Goal: Information Seeking & Learning: Learn about a topic

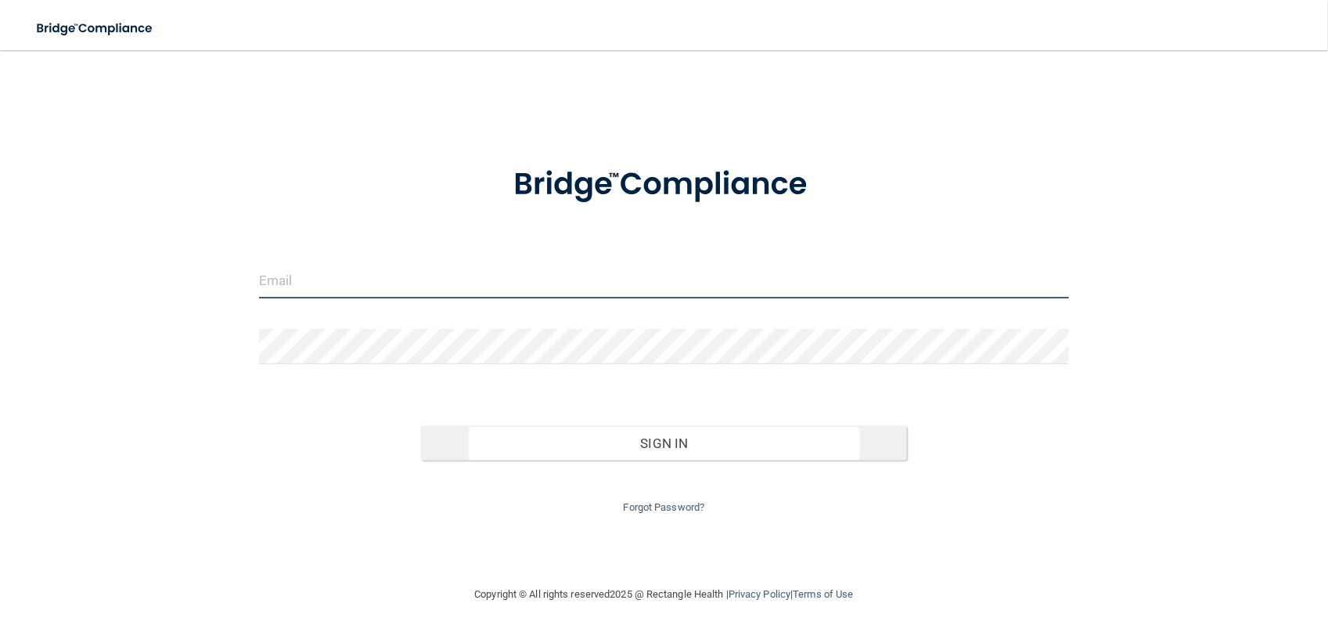
type input "[EMAIL_ADDRESS][DOMAIN_NAME]"
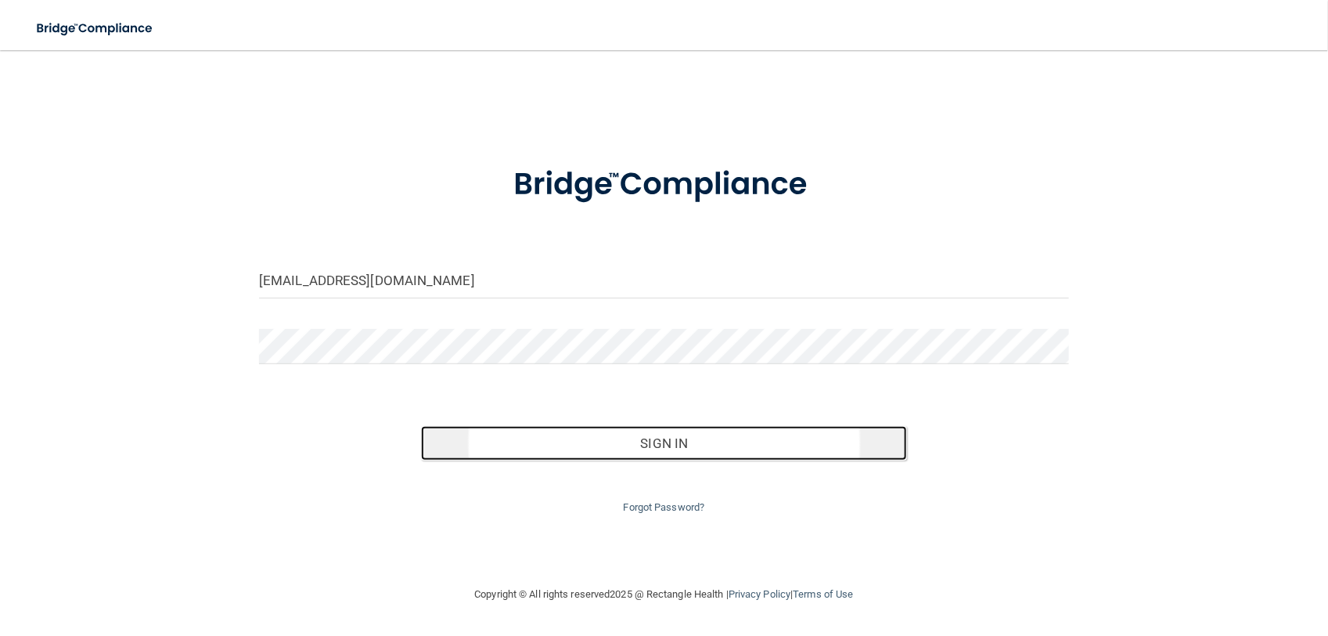
click at [660, 446] on button "Sign In" at bounding box center [664, 443] width 486 height 34
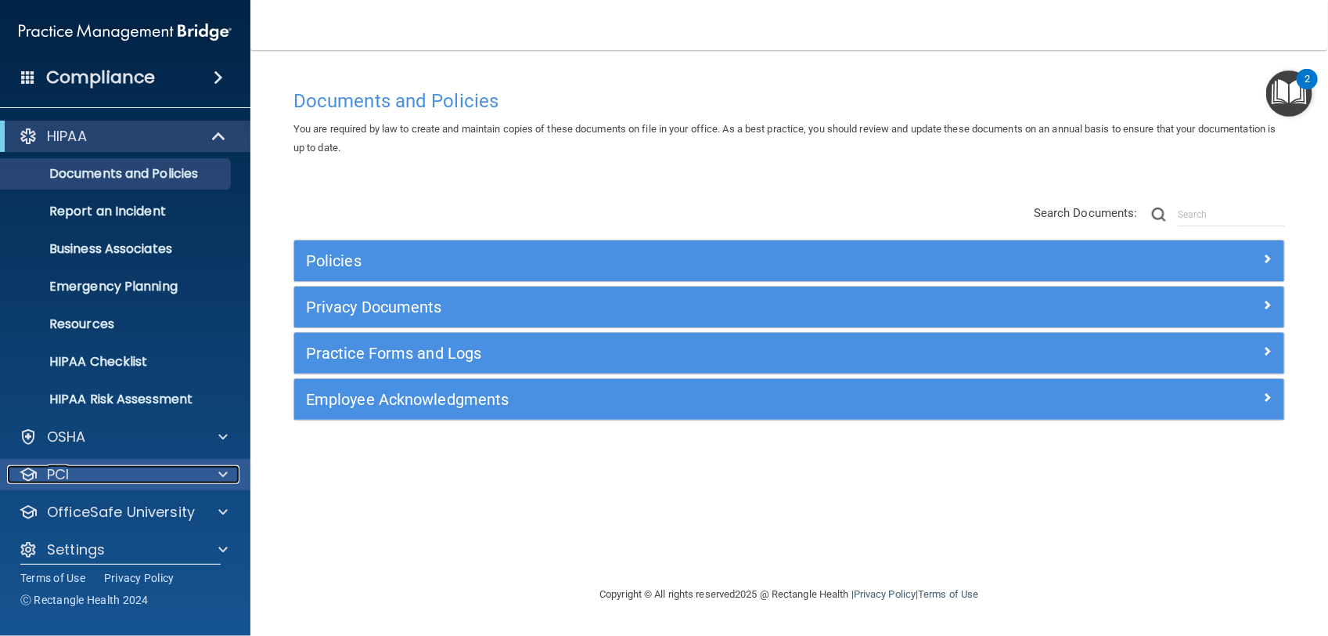
click at [71, 474] on div "PCI" at bounding box center [104, 474] width 194 height 19
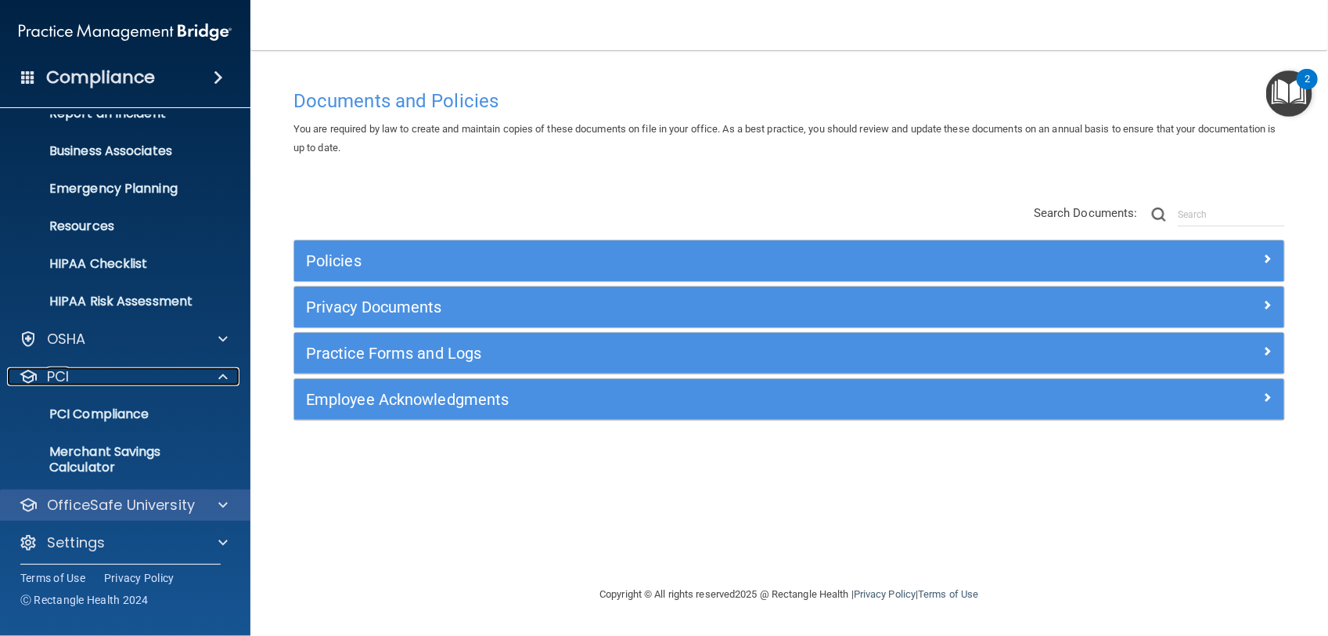
scroll to position [103, 0]
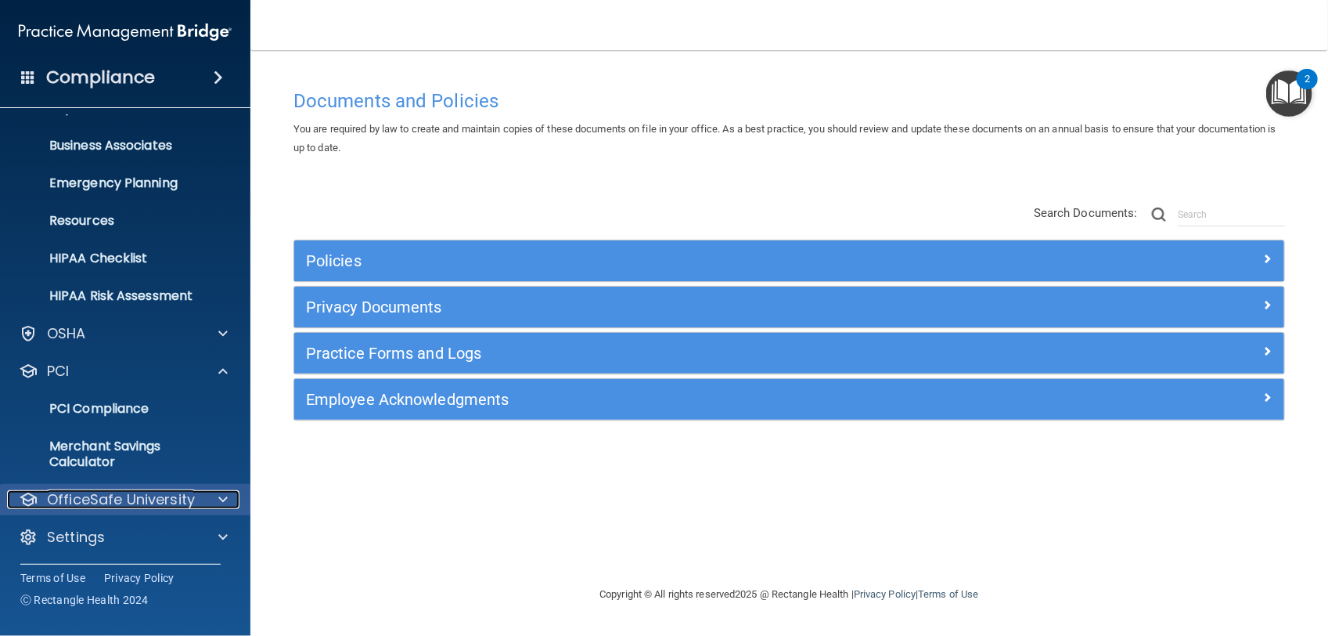
click at [117, 495] on p "OfficeSafe University" at bounding box center [121, 499] width 148 height 19
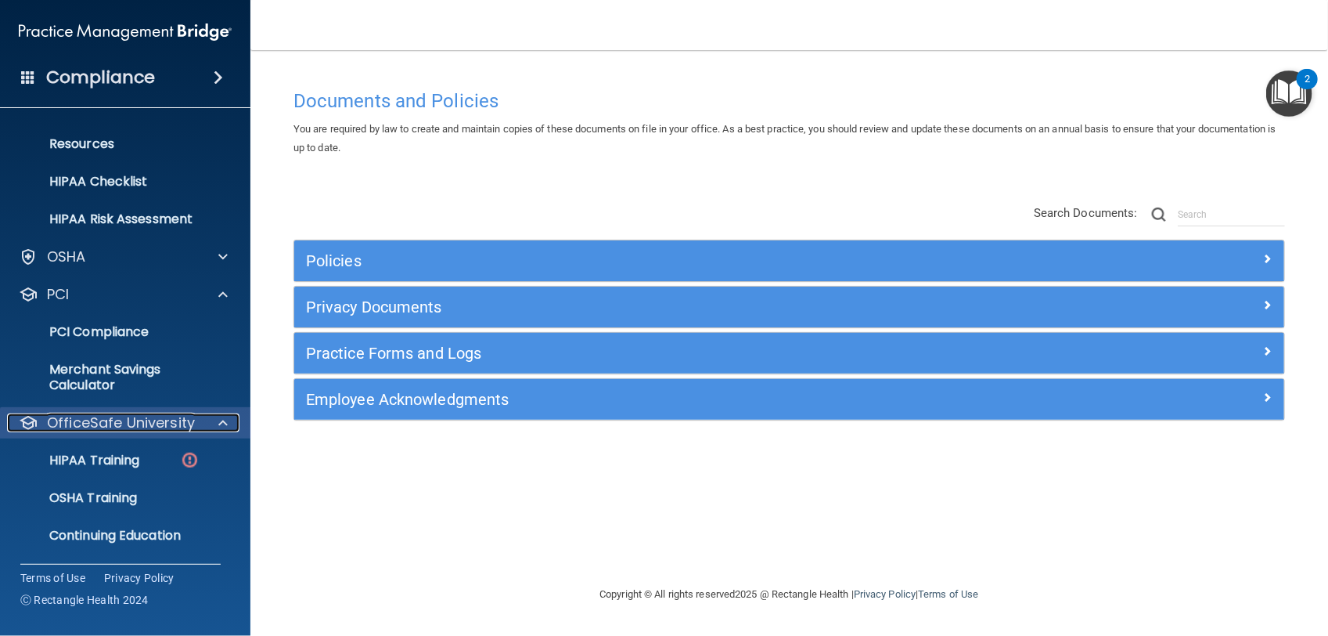
scroll to position [216, 0]
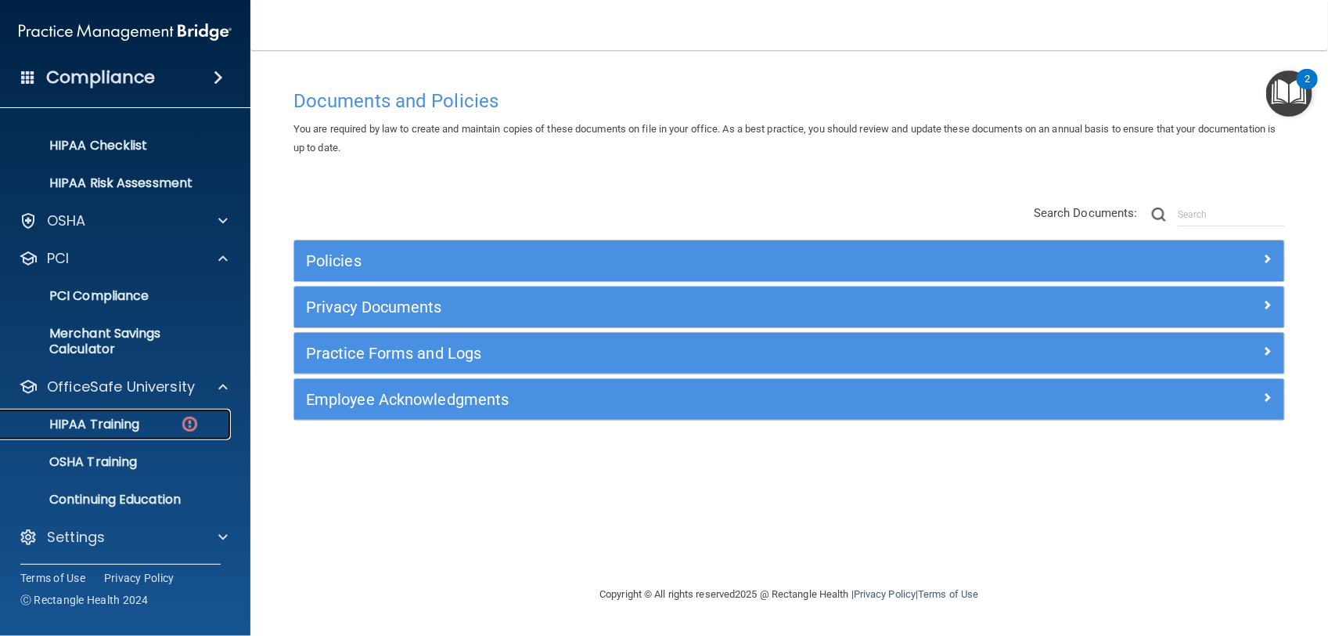
click at [193, 423] on img at bounding box center [190, 424] width 20 height 20
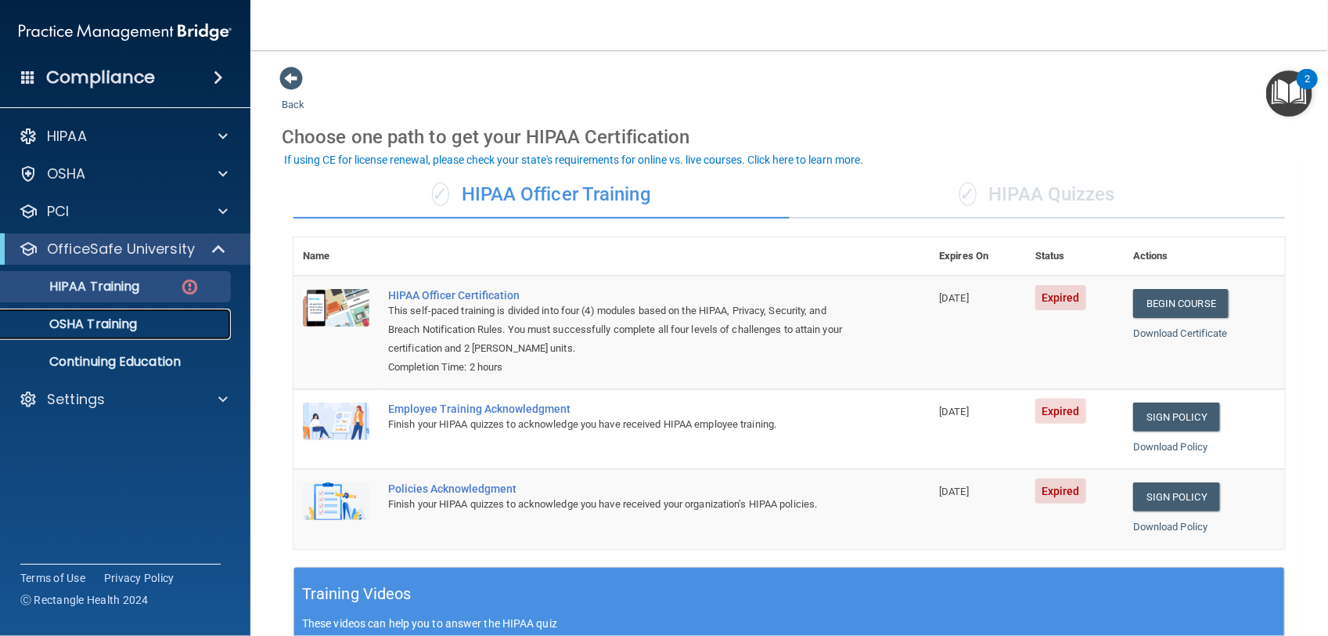
click at [116, 326] on p "OSHA Training" at bounding box center [73, 324] width 127 height 16
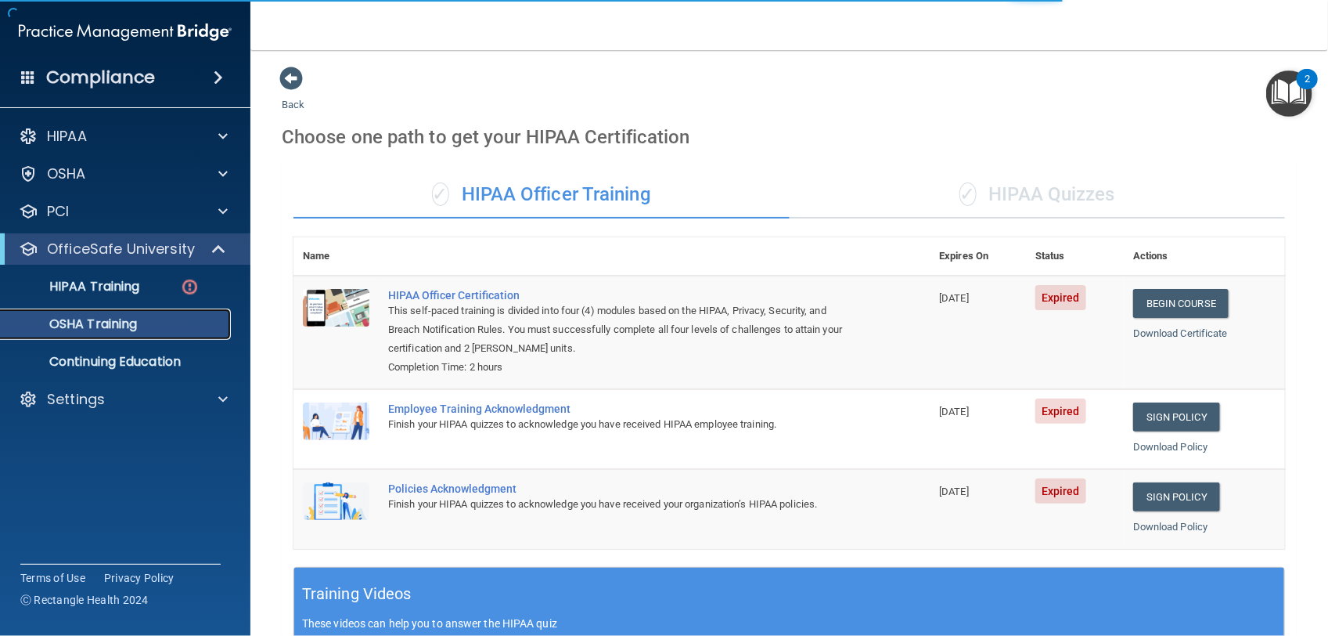
click at [117, 326] on p "OSHA Training" at bounding box center [73, 324] width 127 height 16
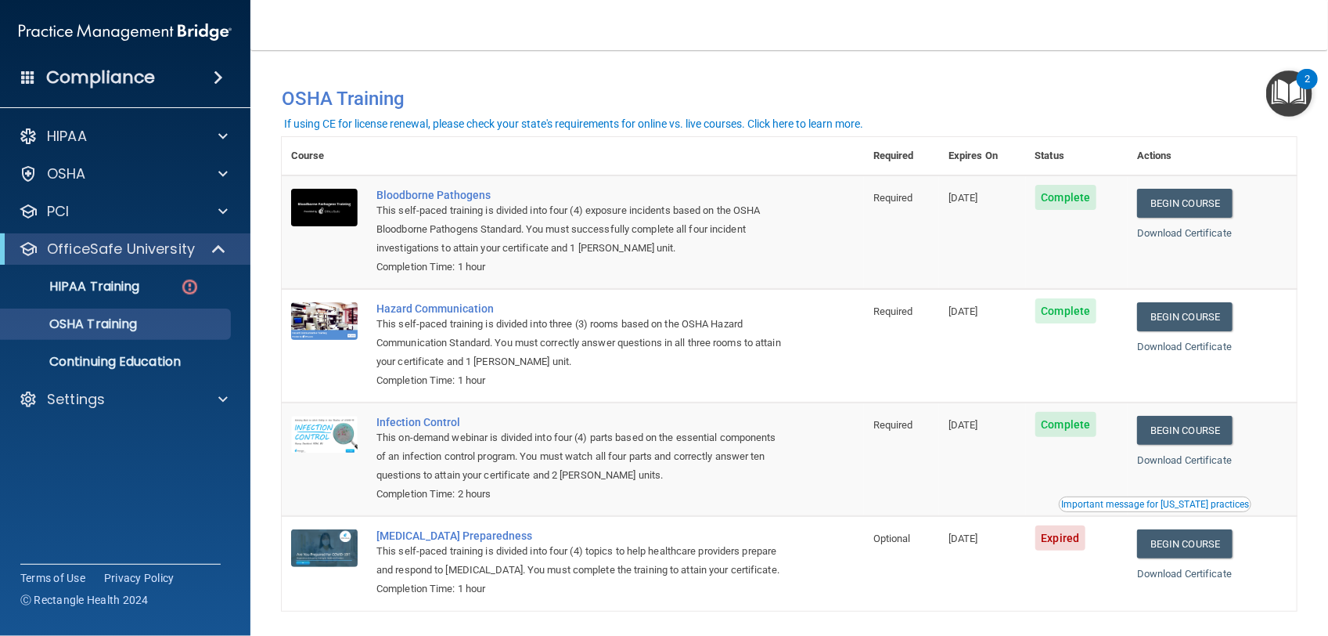
click at [90, 80] on h4 "Compliance" at bounding box center [100, 78] width 109 height 22
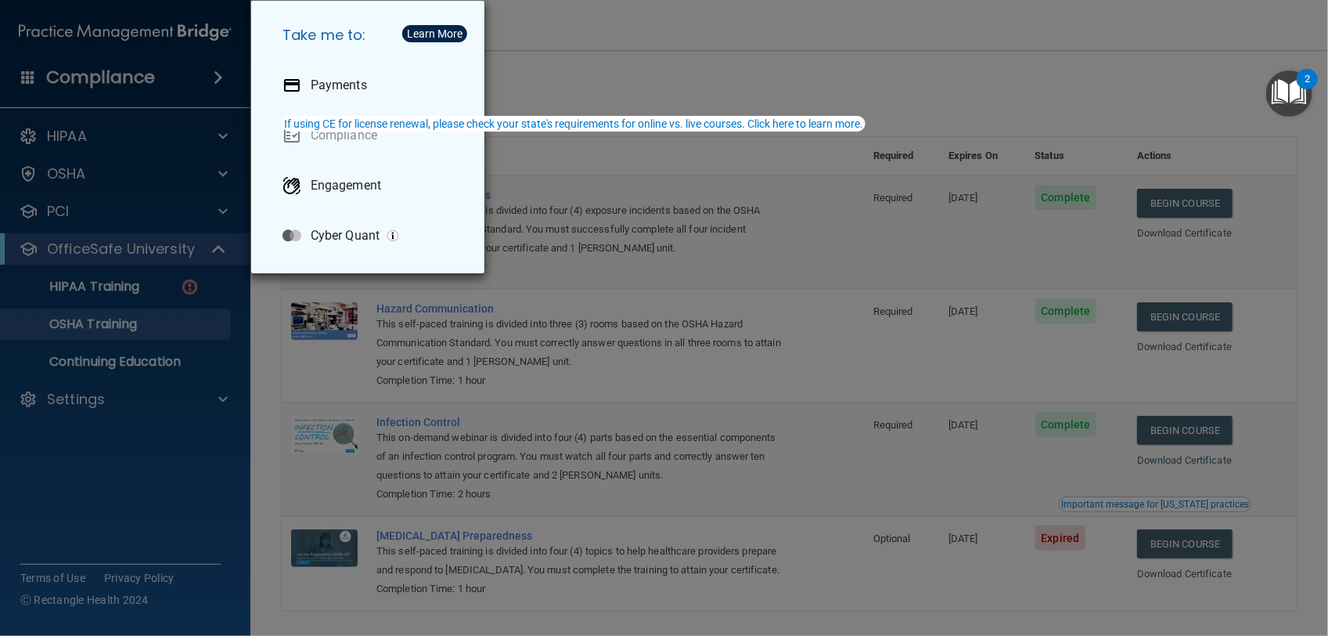
click at [444, 29] on div "Learn More" at bounding box center [435, 33] width 56 height 11
click at [554, 41] on div "Take me to: Payments Compliance Engagement Cyber Quant" at bounding box center [664, 318] width 1328 height 636
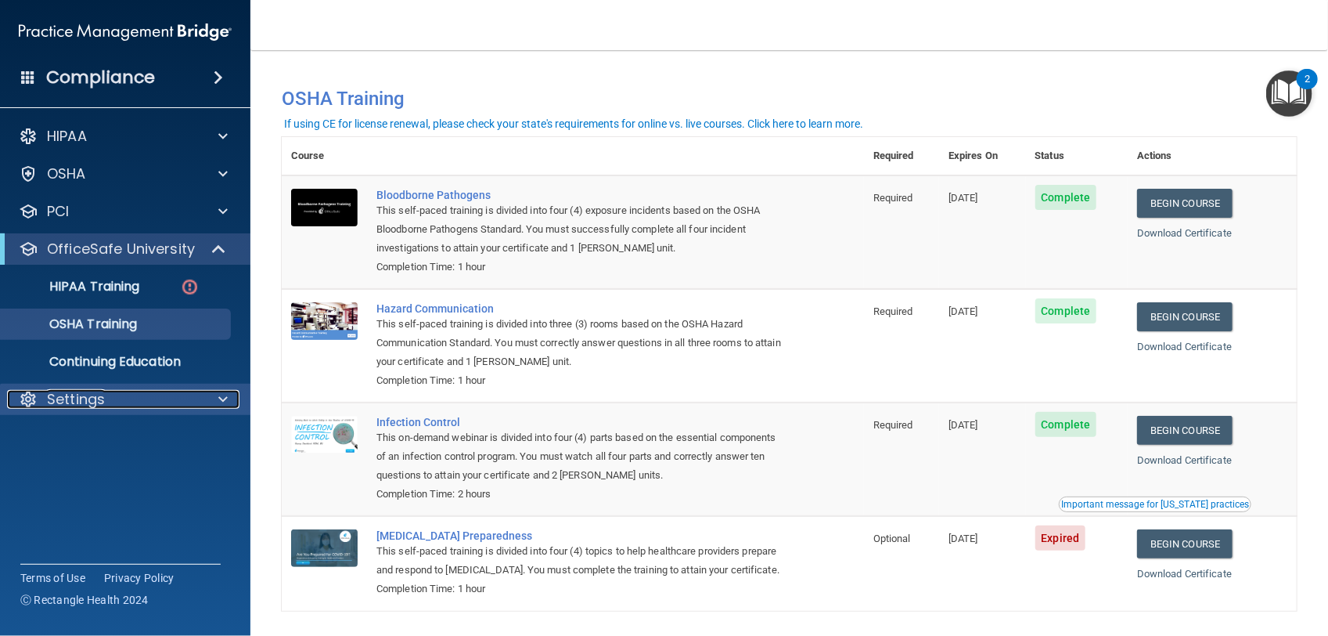
click at [65, 393] on p "Settings" at bounding box center [76, 399] width 58 height 19
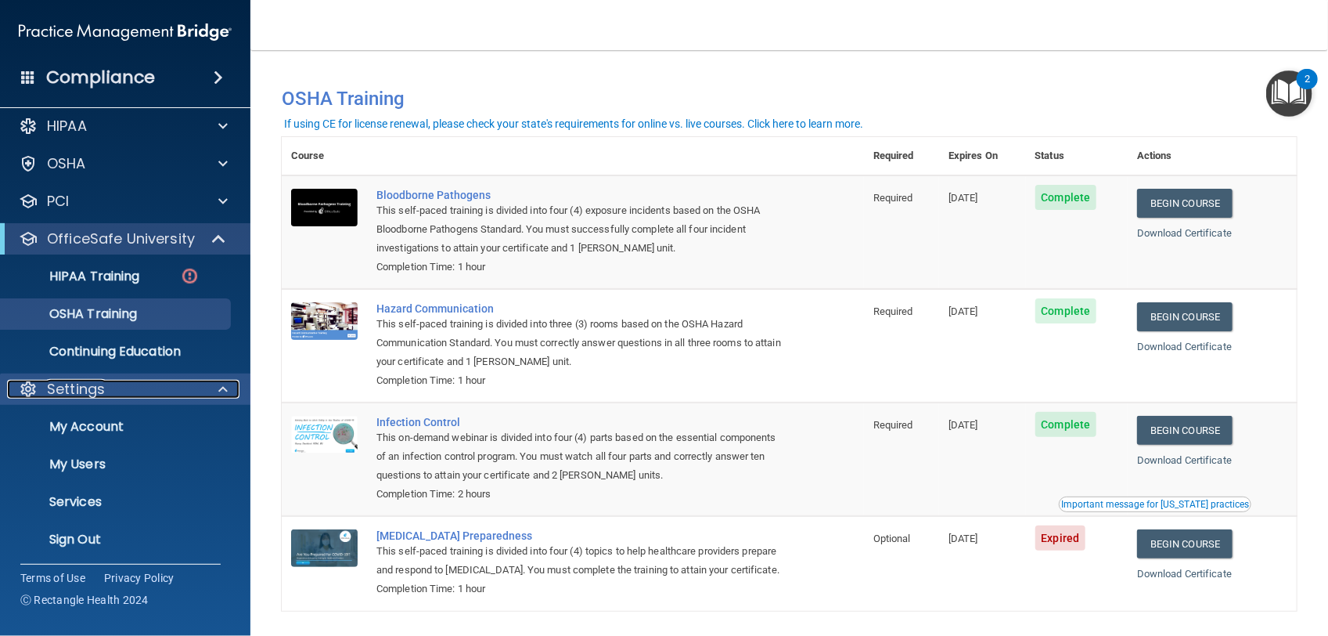
scroll to position [13, 0]
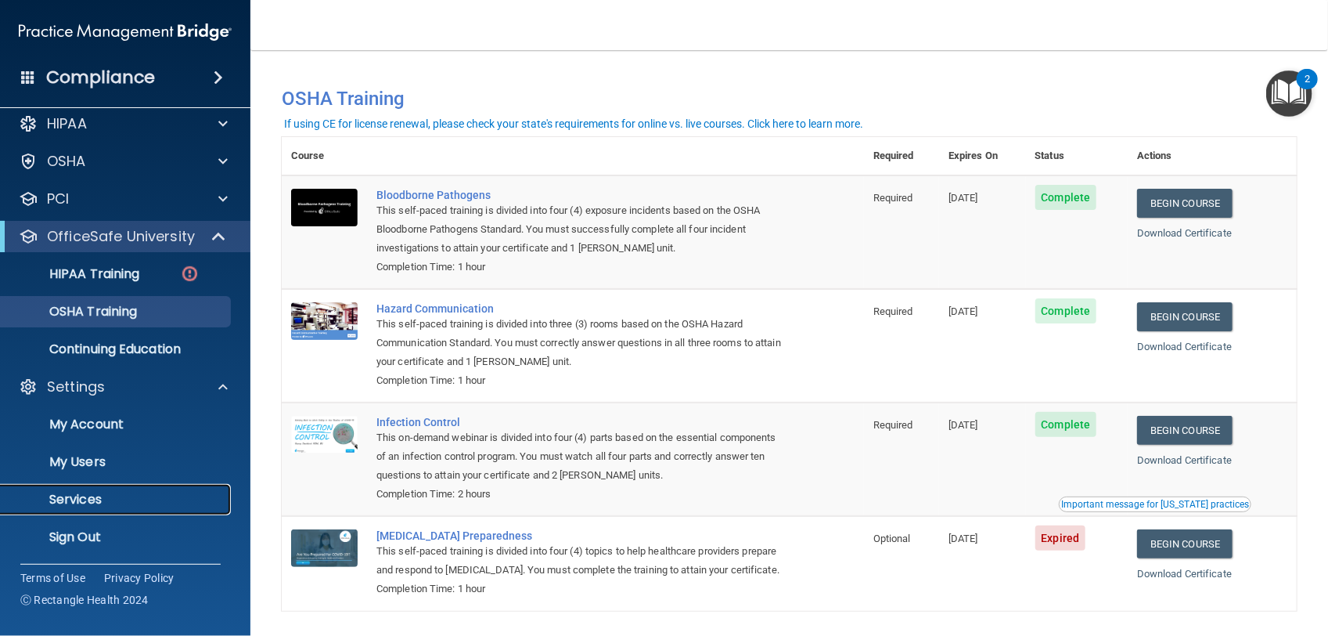
click at [69, 503] on p "Services" at bounding box center [117, 500] width 214 height 16
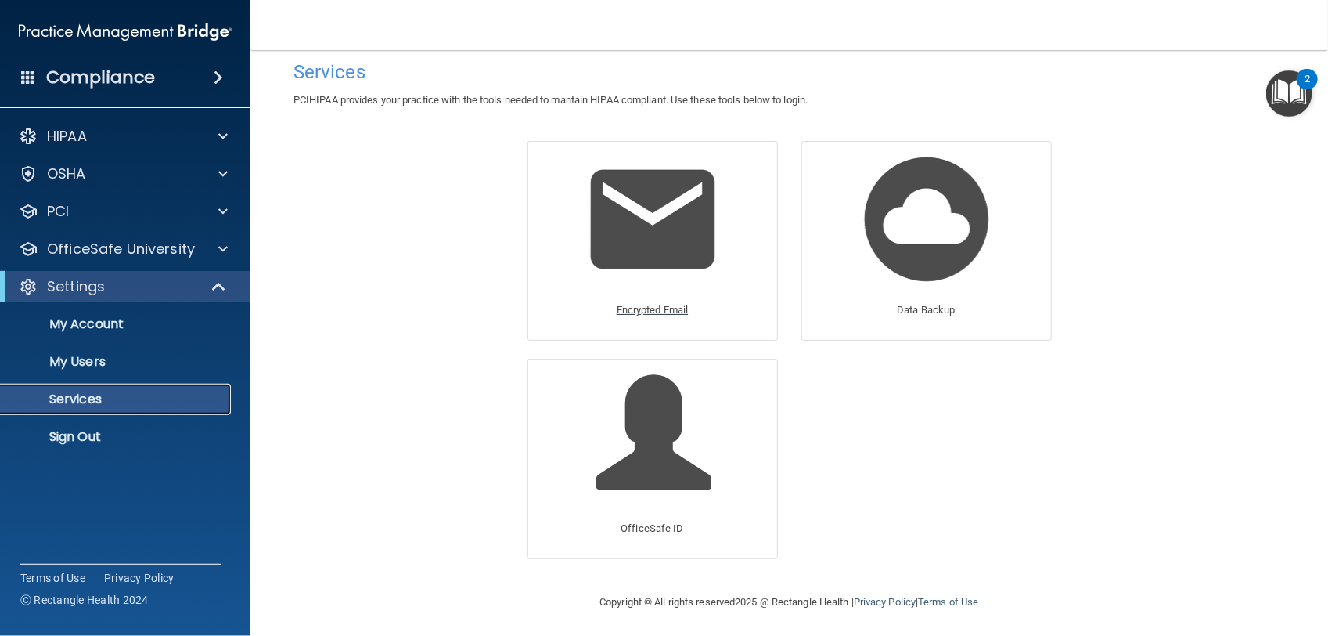
scroll to position [17, 0]
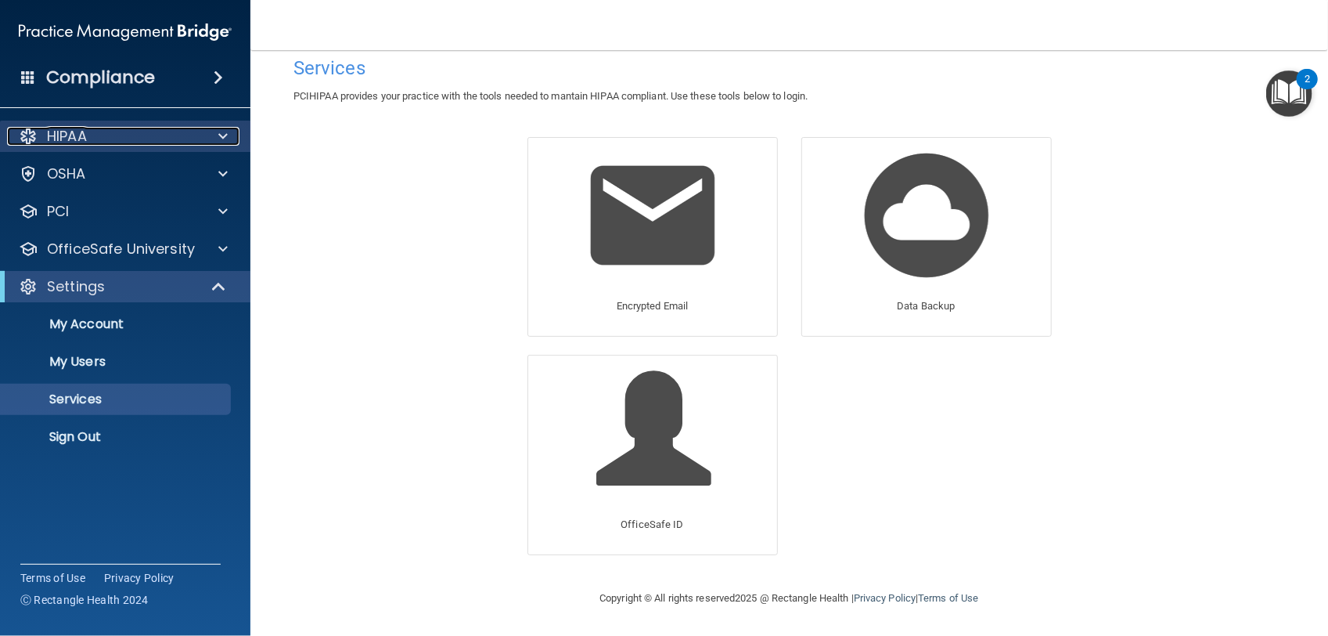
click at [100, 141] on div "HIPAA" at bounding box center [104, 136] width 194 height 19
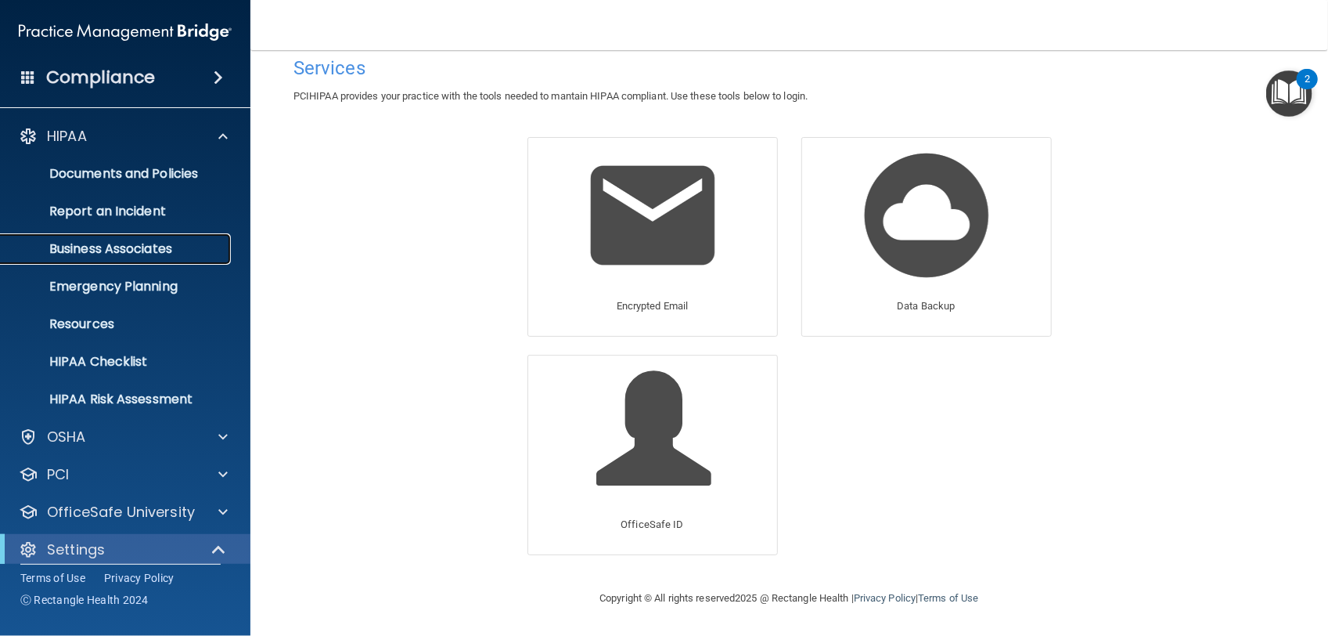
click at [94, 252] on p "Business Associates" at bounding box center [117, 249] width 214 height 16
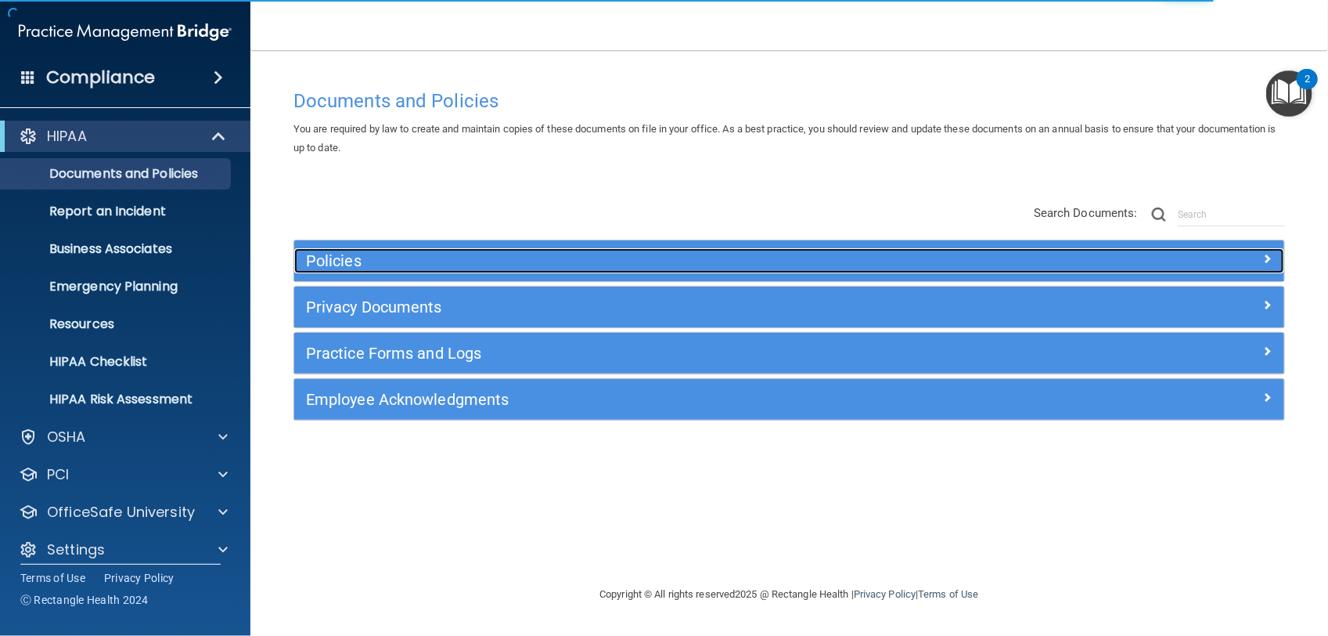
click at [333, 271] on div "Policies" at bounding box center [665, 260] width 743 height 25
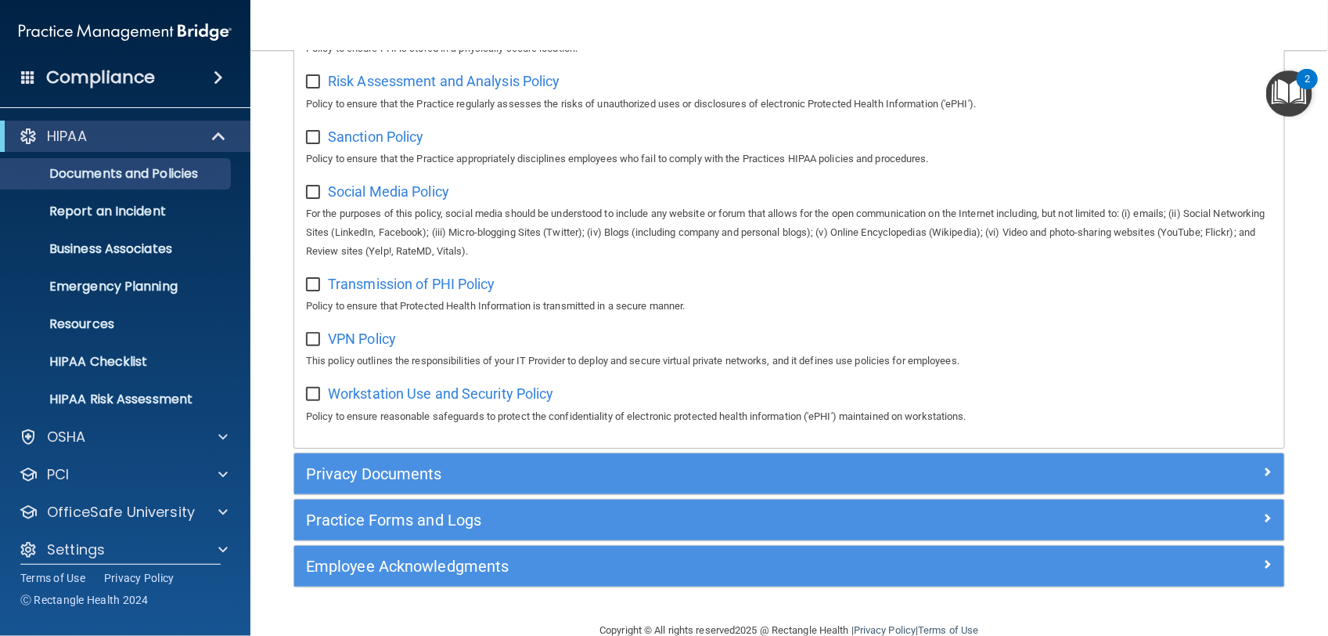
scroll to position [1155, 0]
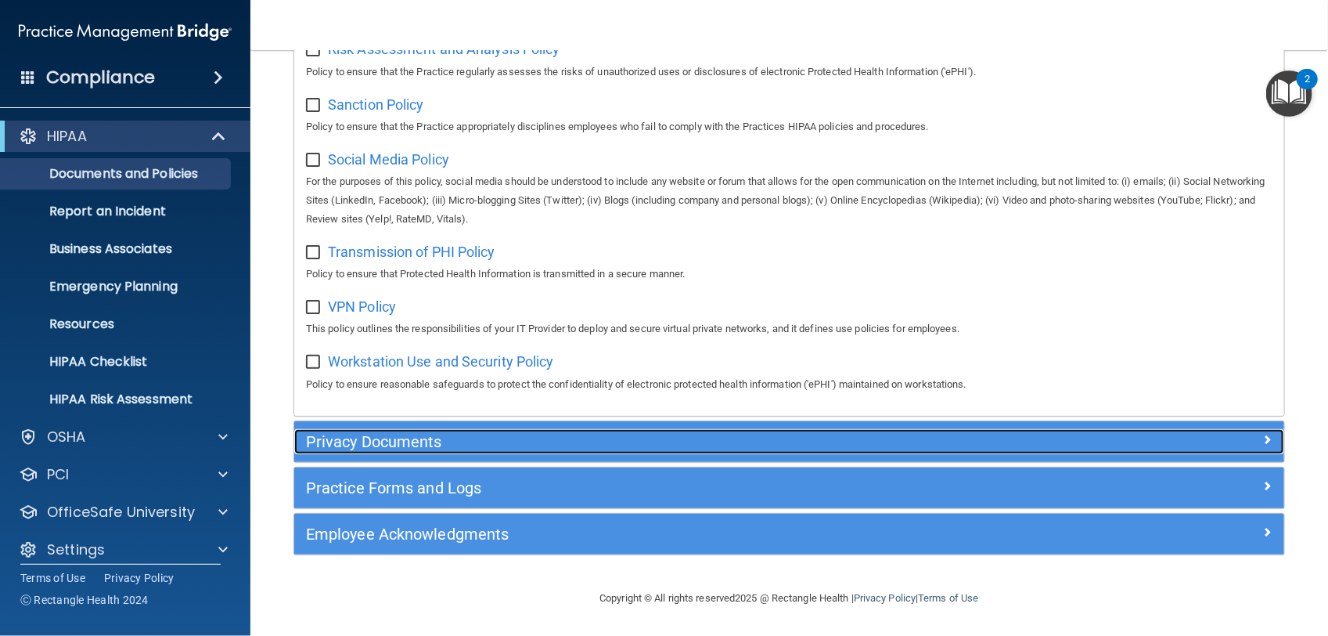
click at [360, 433] on h5 "Privacy Documents" at bounding box center [665, 441] width 719 height 17
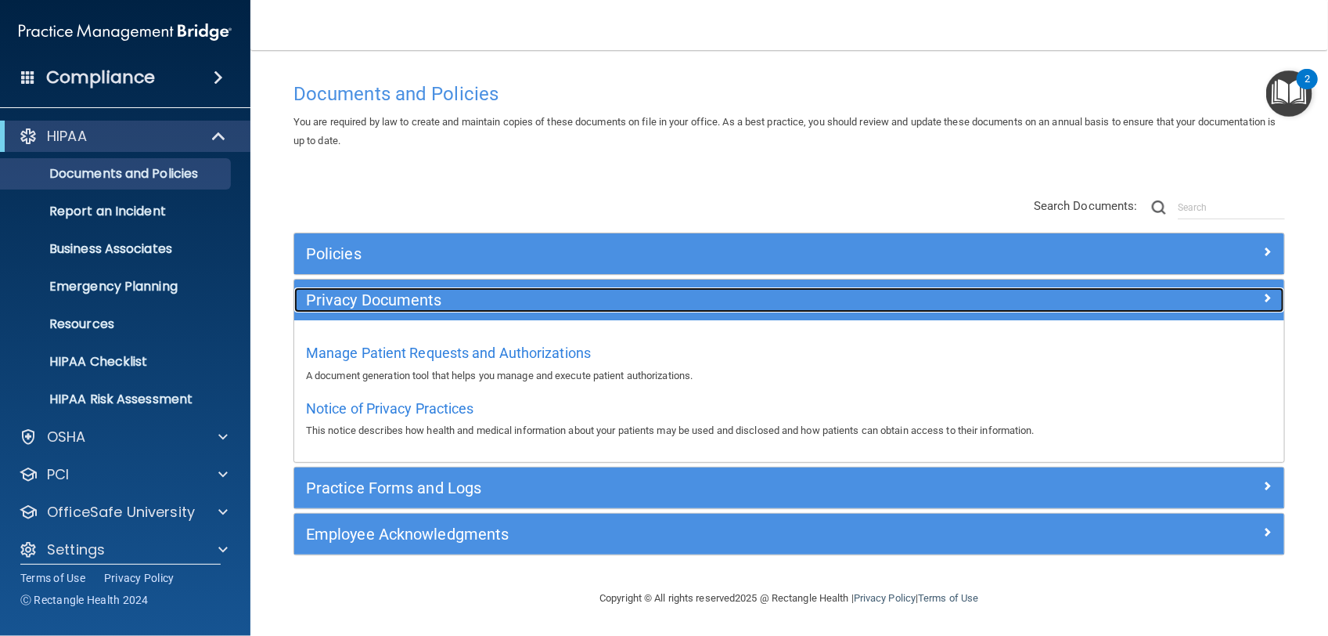
scroll to position [8, 0]
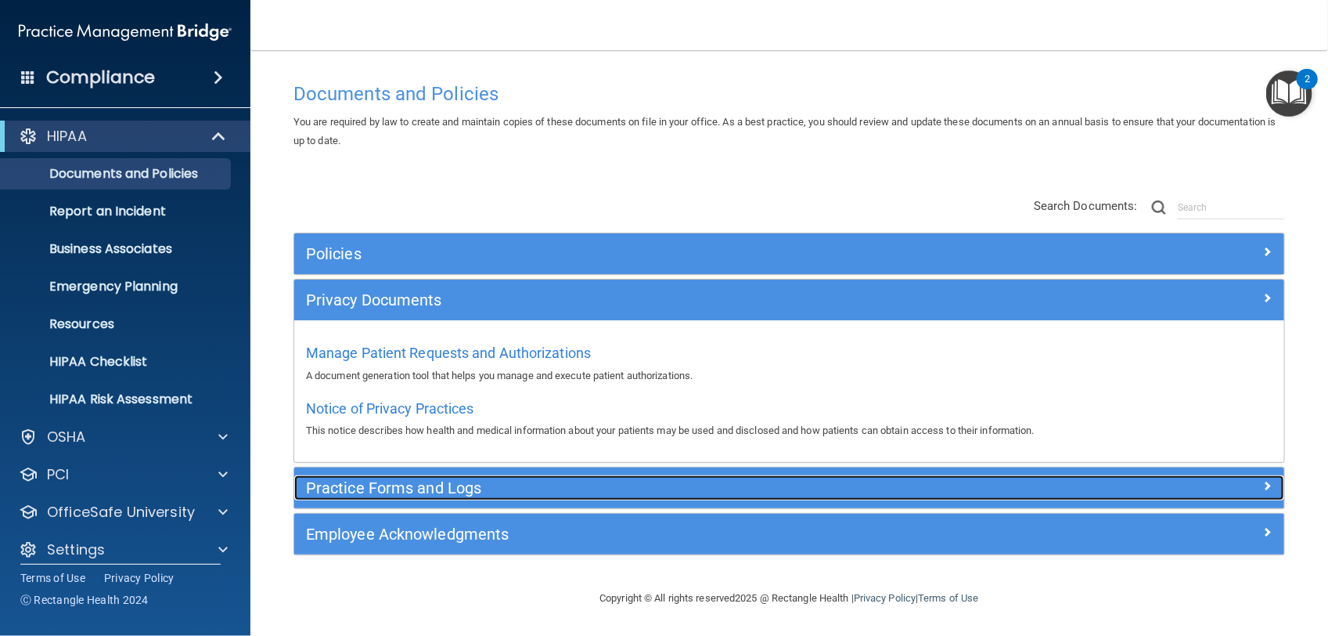
click at [370, 497] on div "Practice Forms and Logs" at bounding box center [665, 487] width 743 height 25
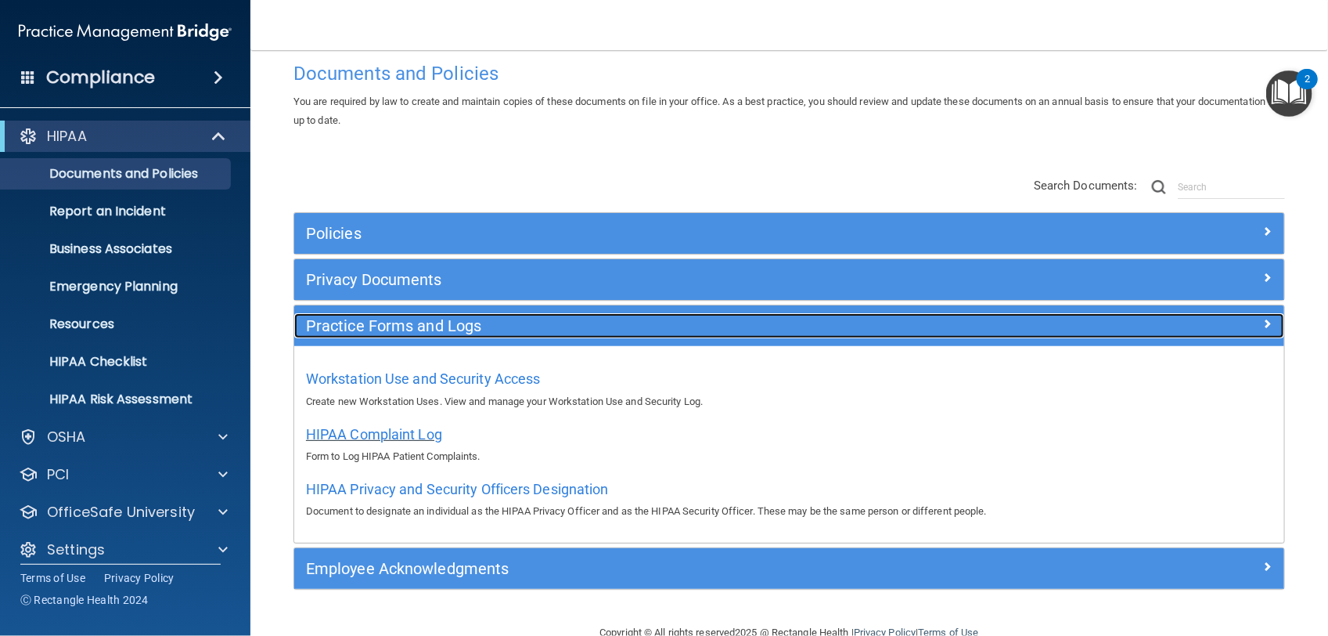
scroll to position [63, 0]
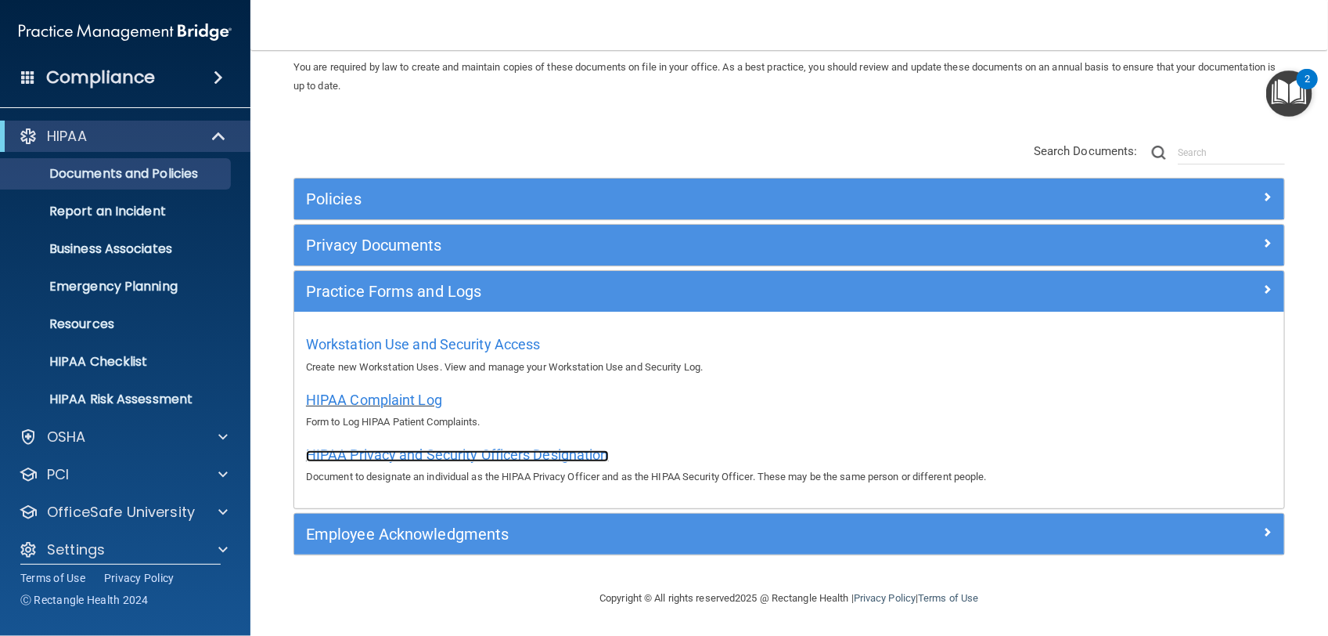
click at [407, 456] on span "HIPAA Privacy and Security Officers Designation" at bounding box center [457, 454] width 303 height 16
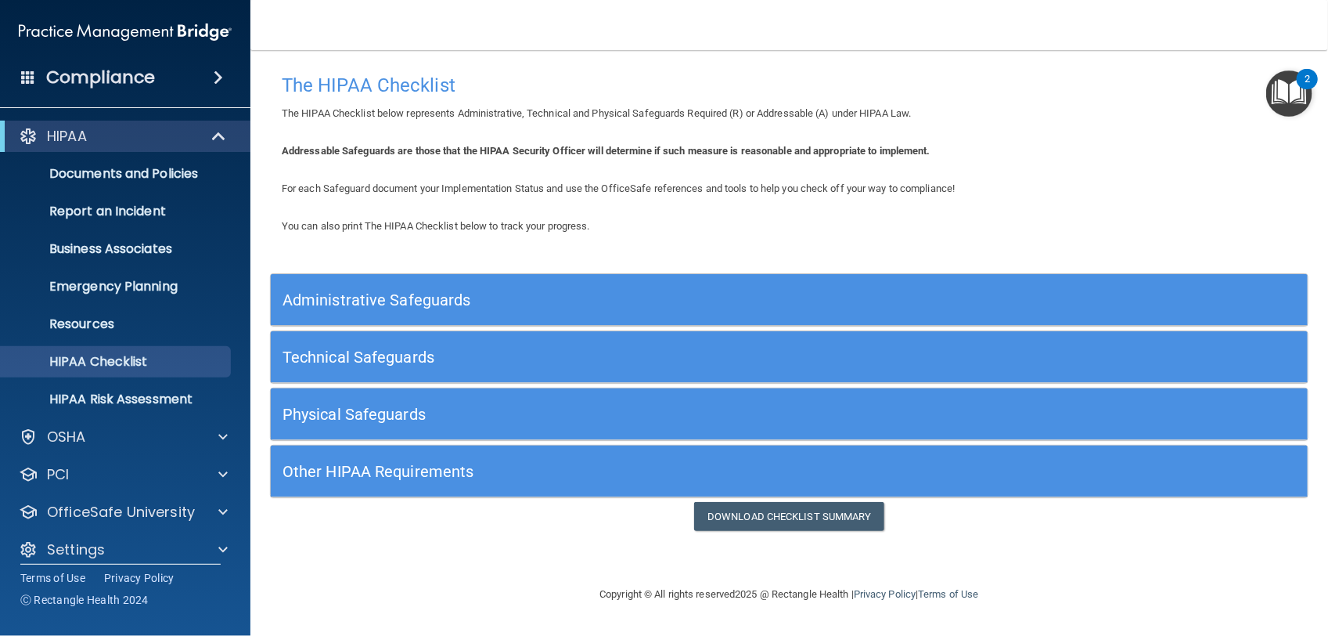
click at [415, 301] on h5 "Administrative Safeguards" at bounding box center [660, 299] width 755 height 17
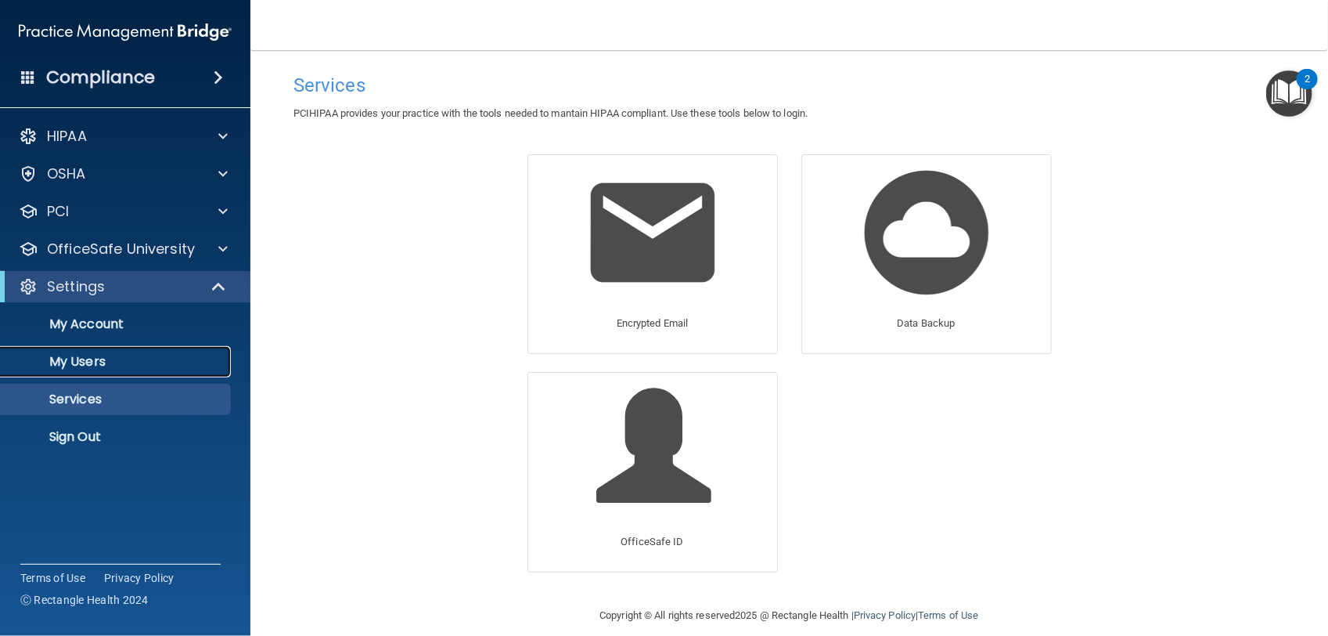
click at [63, 364] on p "My Users" at bounding box center [117, 362] width 214 height 16
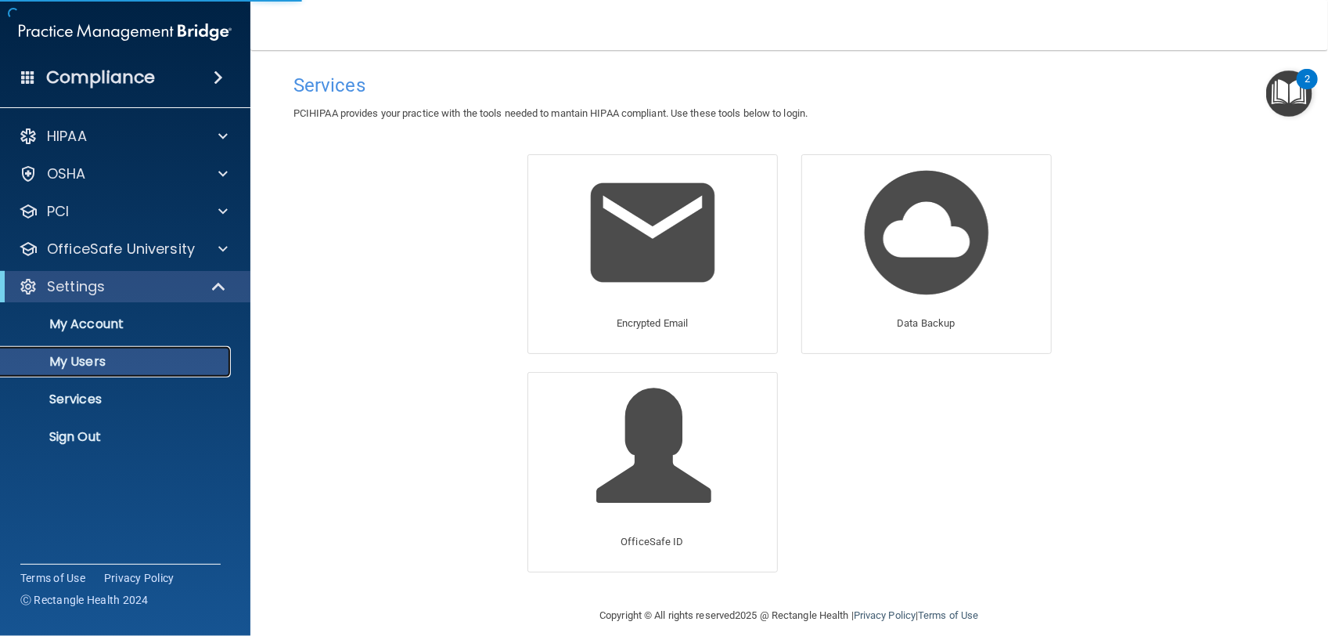
select select "20"
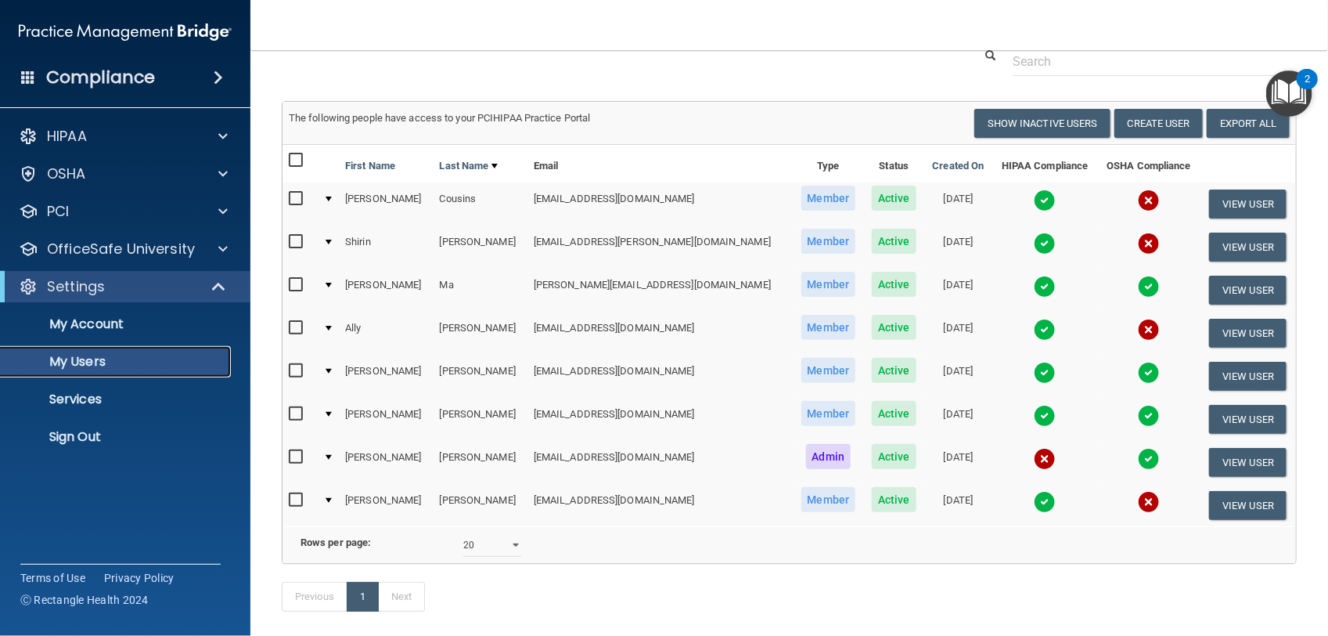
scroll to position [98, 0]
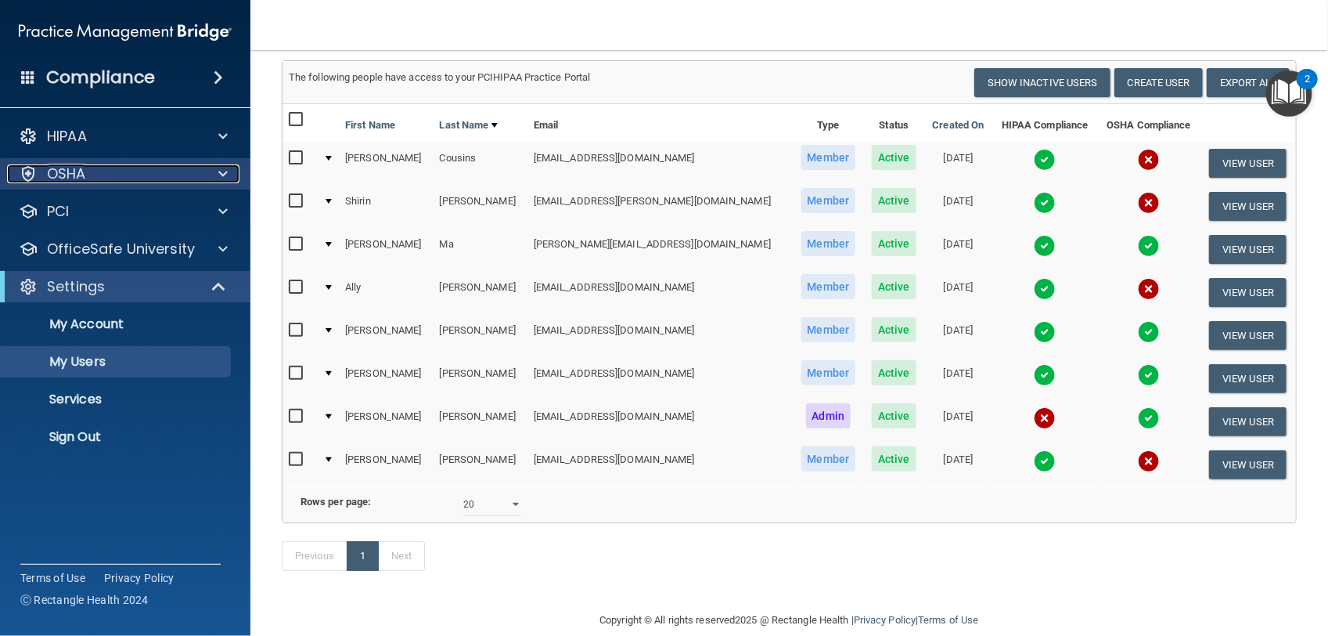
click at [85, 170] on p "OSHA" at bounding box center [66, 173] width 39 height 19
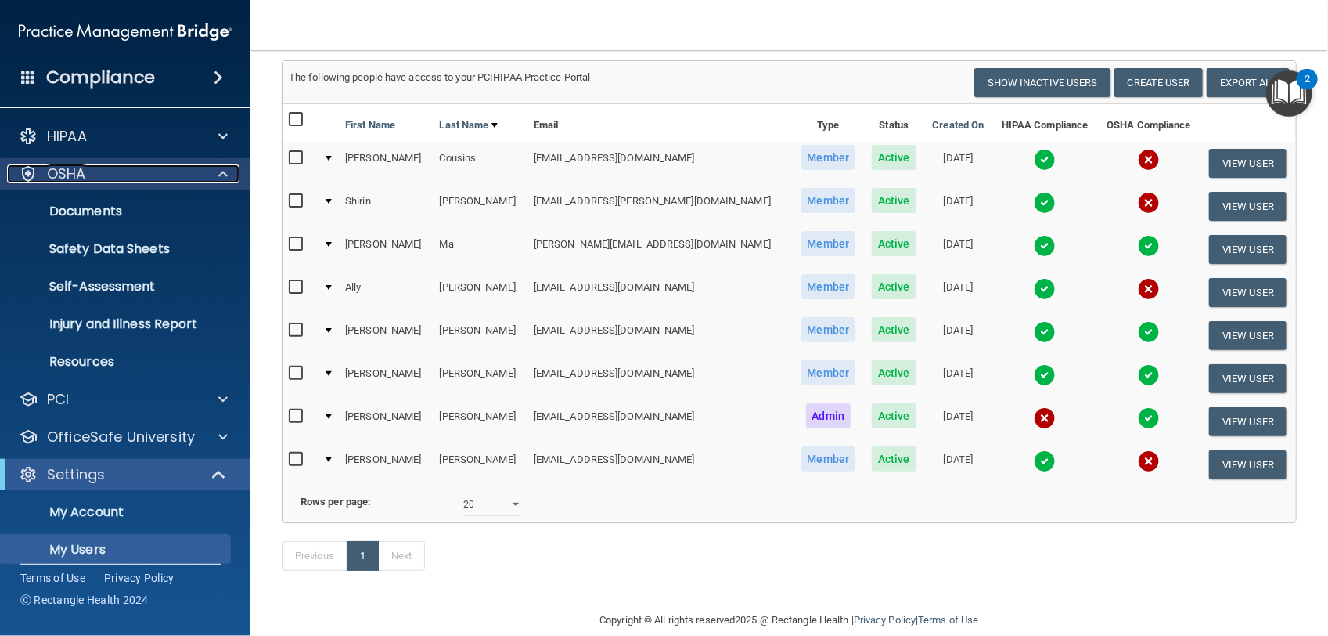
click at [85, 170] on p "OSHA" at bounding box center [66, 173] width 39 height 19
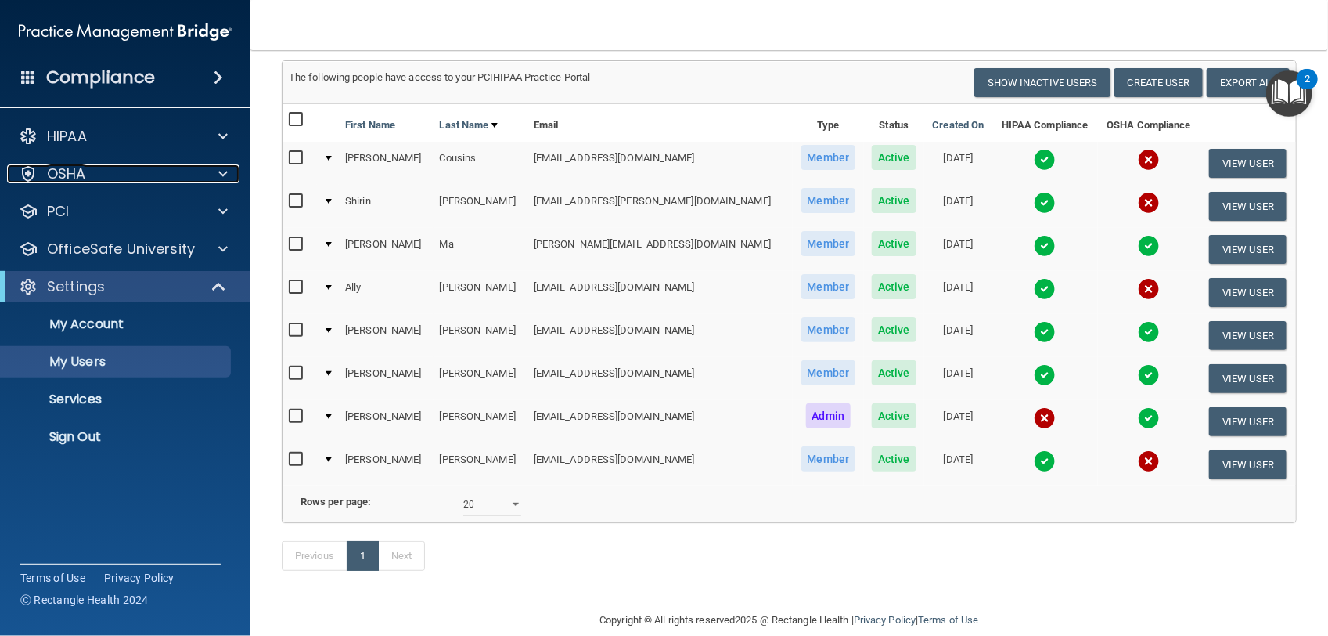
scroll to position [146, 0]
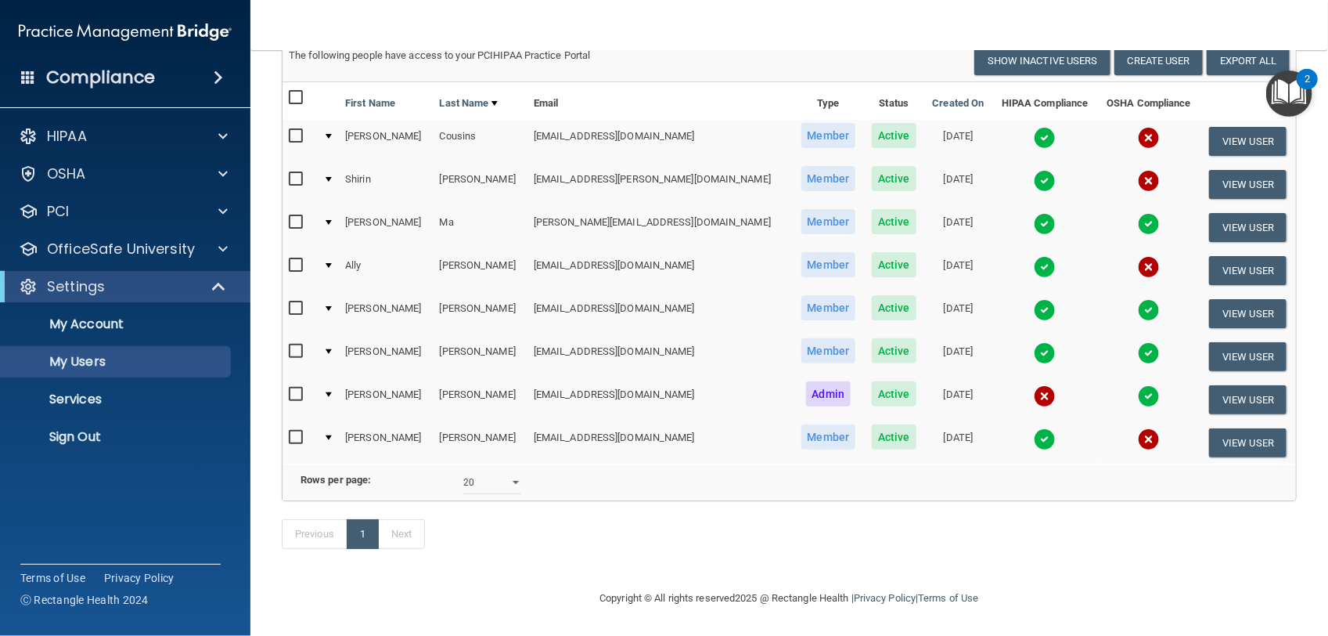
click at [1138, 428] on img at bounding box center [1149, 439] width 22 height 22
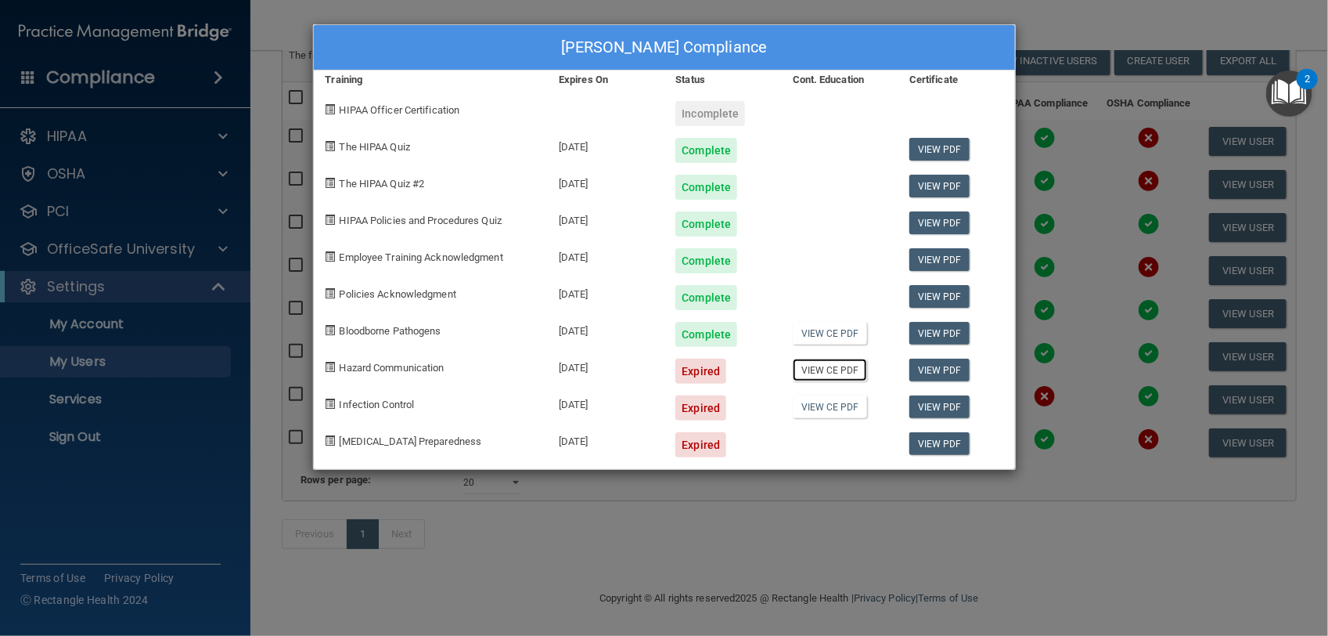
click at [830, 373] on link "View CE PDF" at bounding box center [830, 370] width 74 height 23
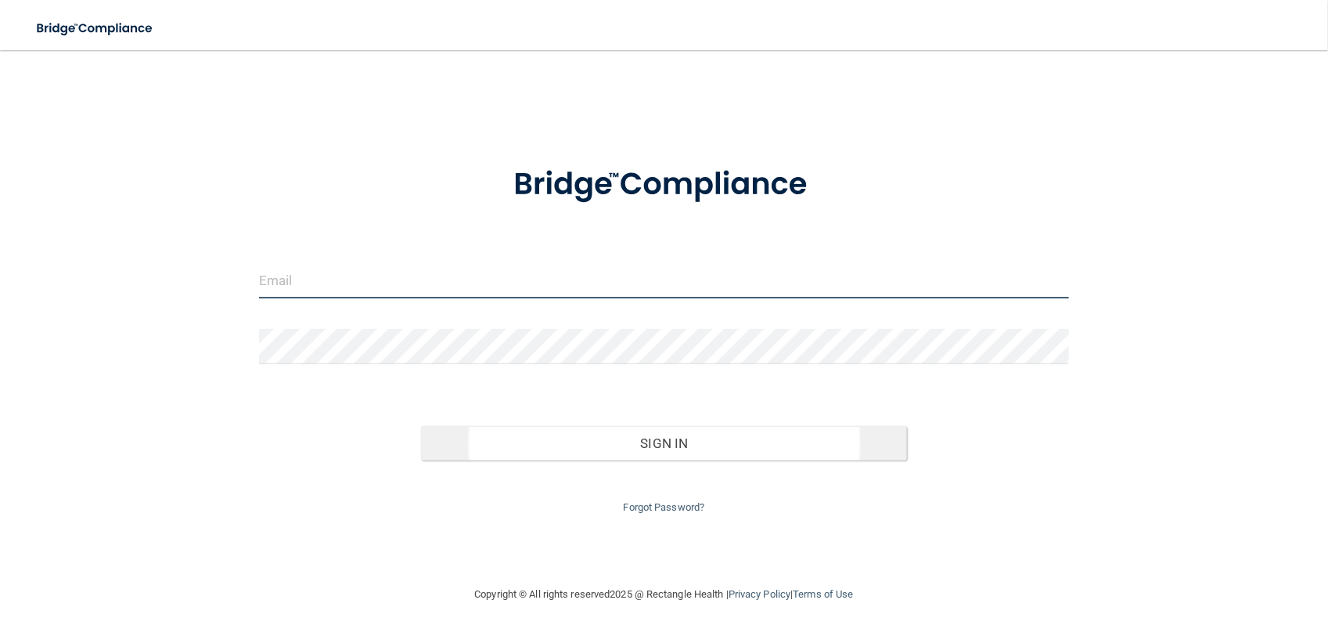
type input "[EMAIL_ADDRESS][DOMAIN_NAME]"
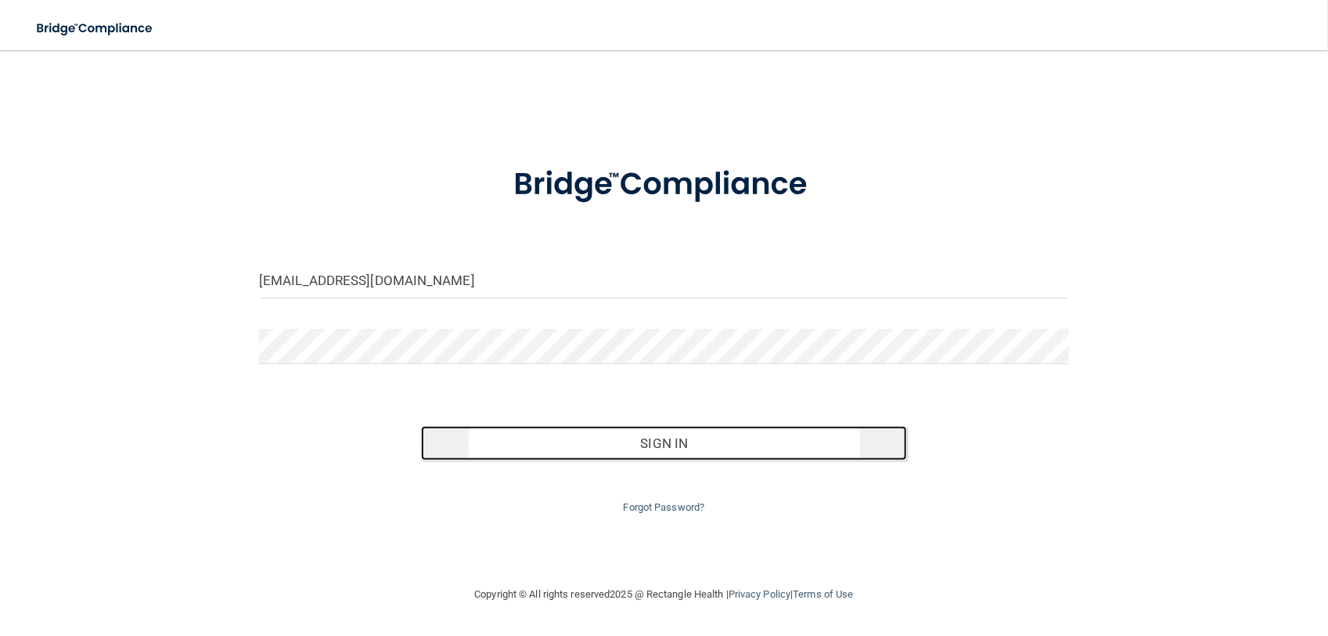
click at [651, 441] on button "Sign In" at bounding box center [664, 443] width 486 height 34
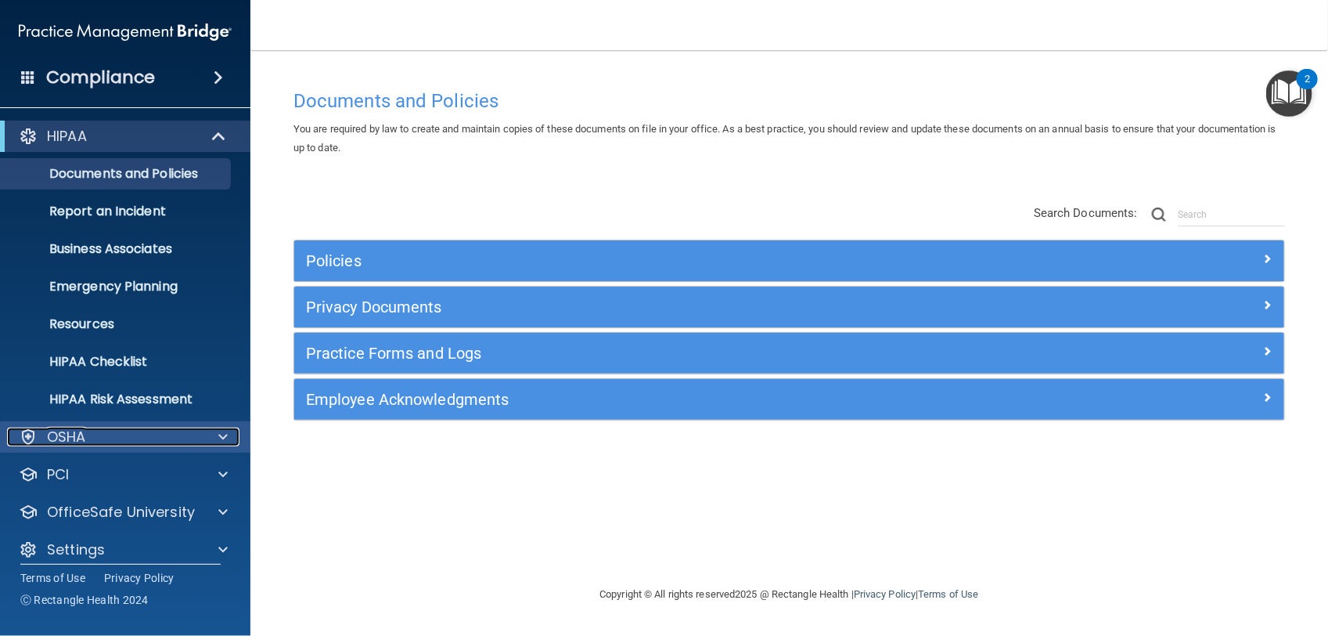
click at [108, 433] on div "OSHA" at bounding box center [104, 436] width 194 height 19
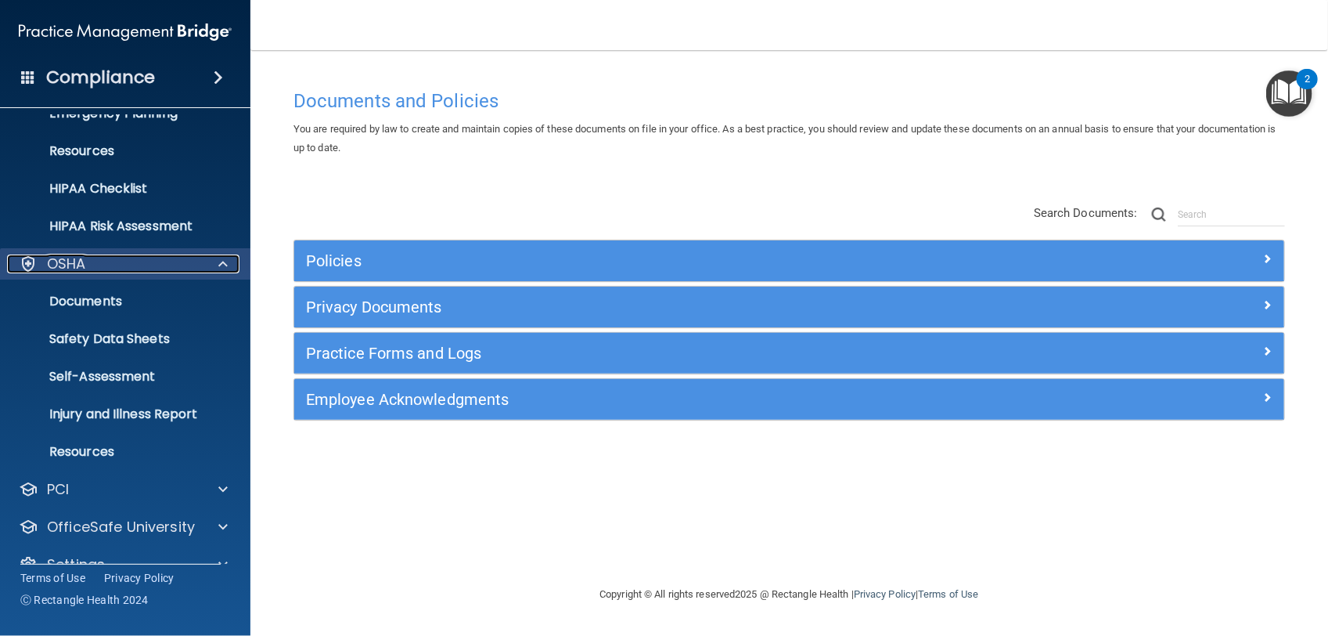
scroll to position [200, 0]
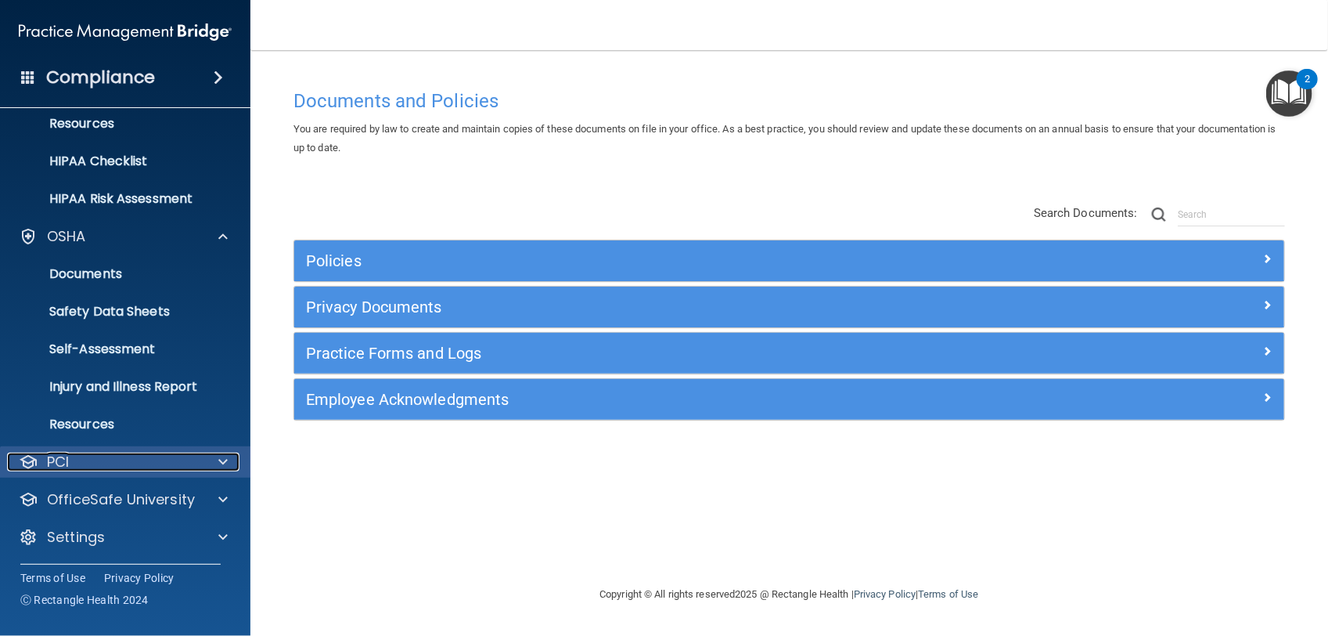
click at [70, 464] on div "PCI" at bounding box center [104, 461] width 194 height 19
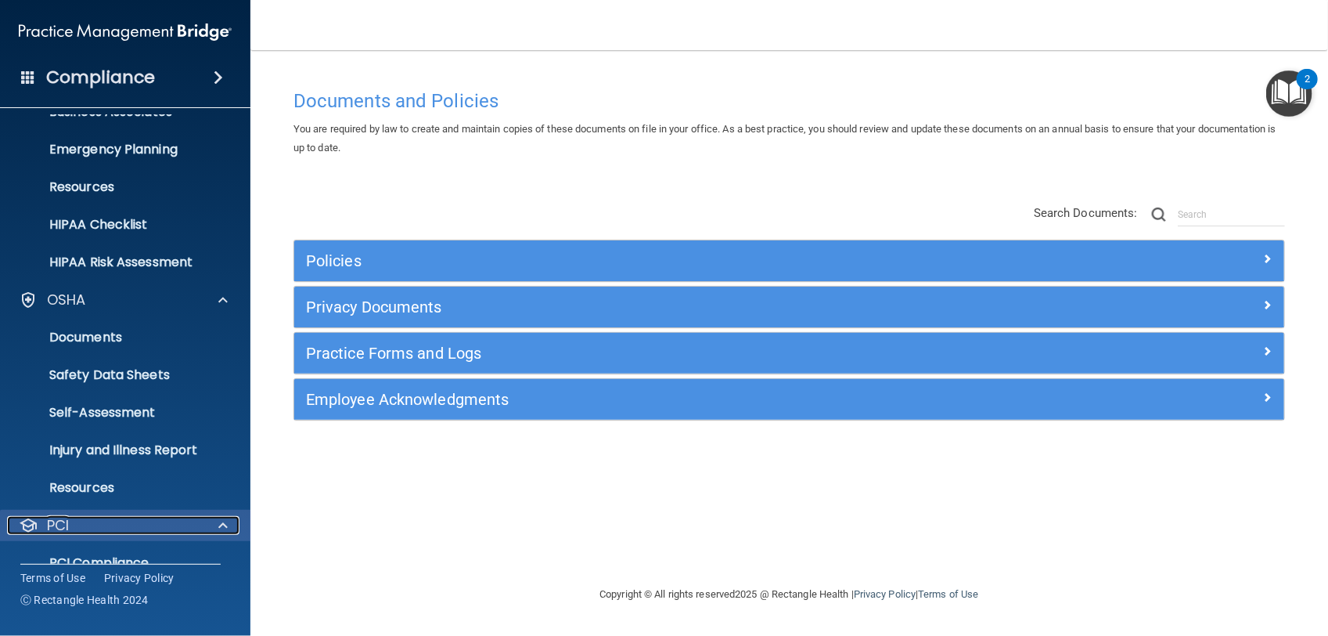
scroll to position [291, 0]
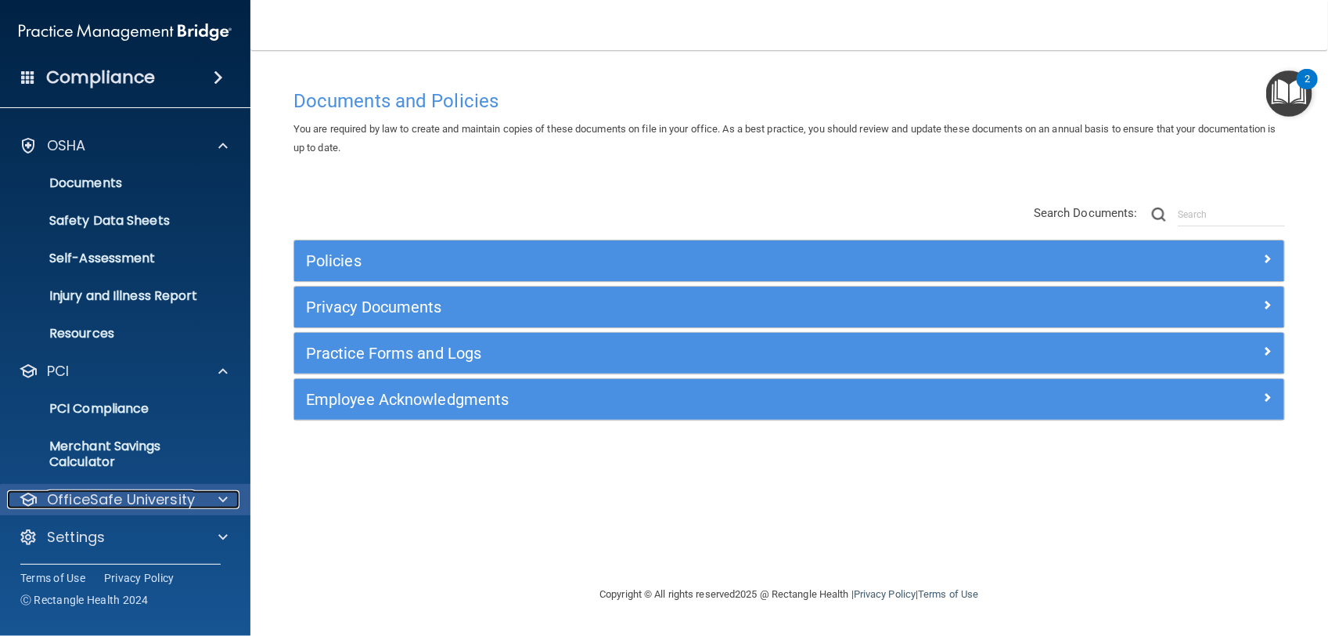
click at [81, 499] on p "OfficeSafe University" at bounding box center [121, 499] width 148 height 19
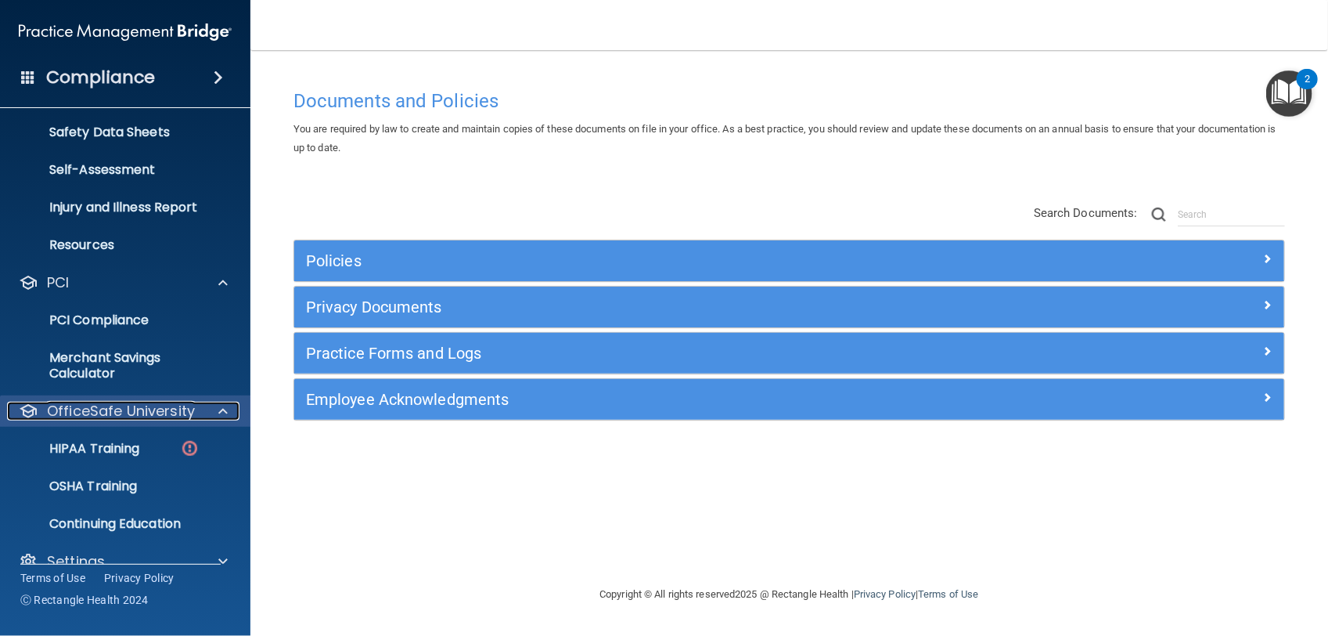
scroll to position [404, 0]
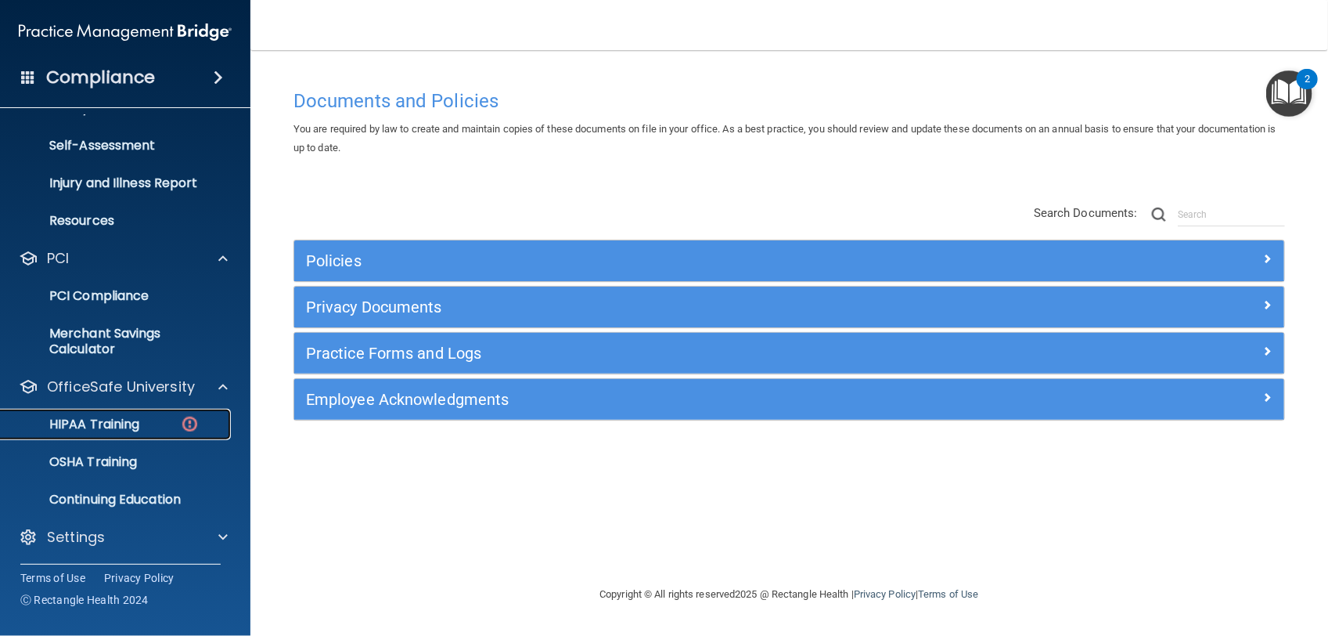
click at [192, 427] on img at bounding box center [190, 424] width 20 height 20
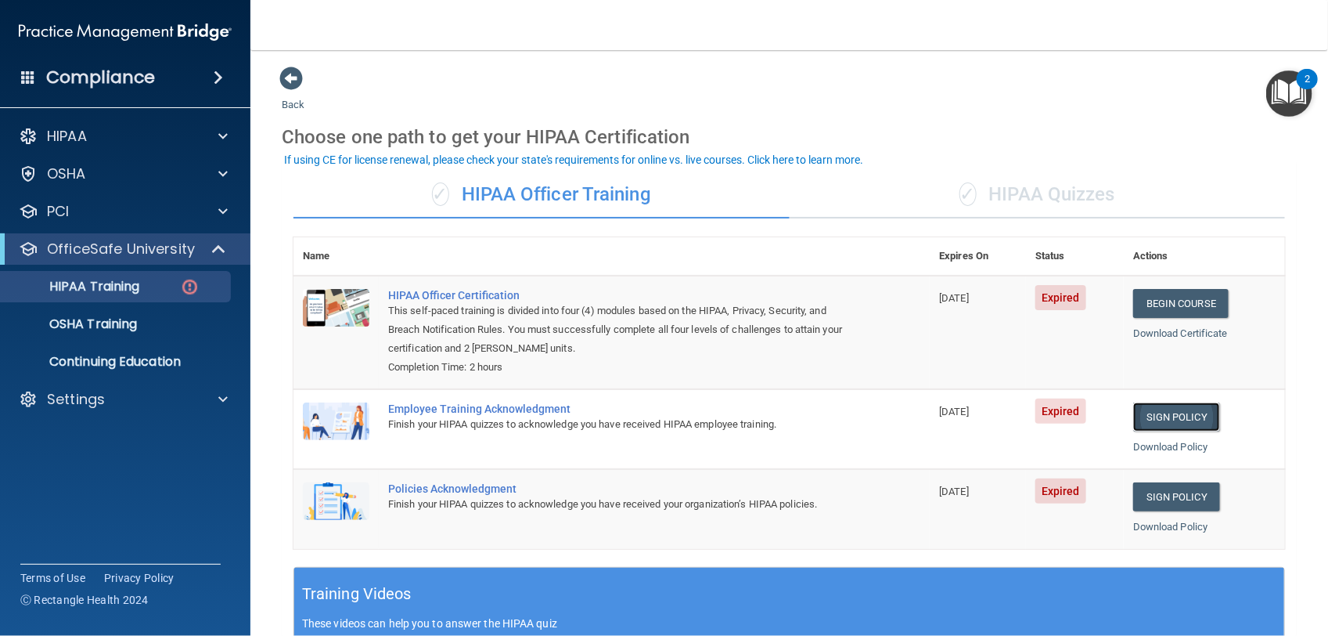
click at [1134, 409] on link "Sign Policy" at bounding box center [1177, 416] width 87 height 29
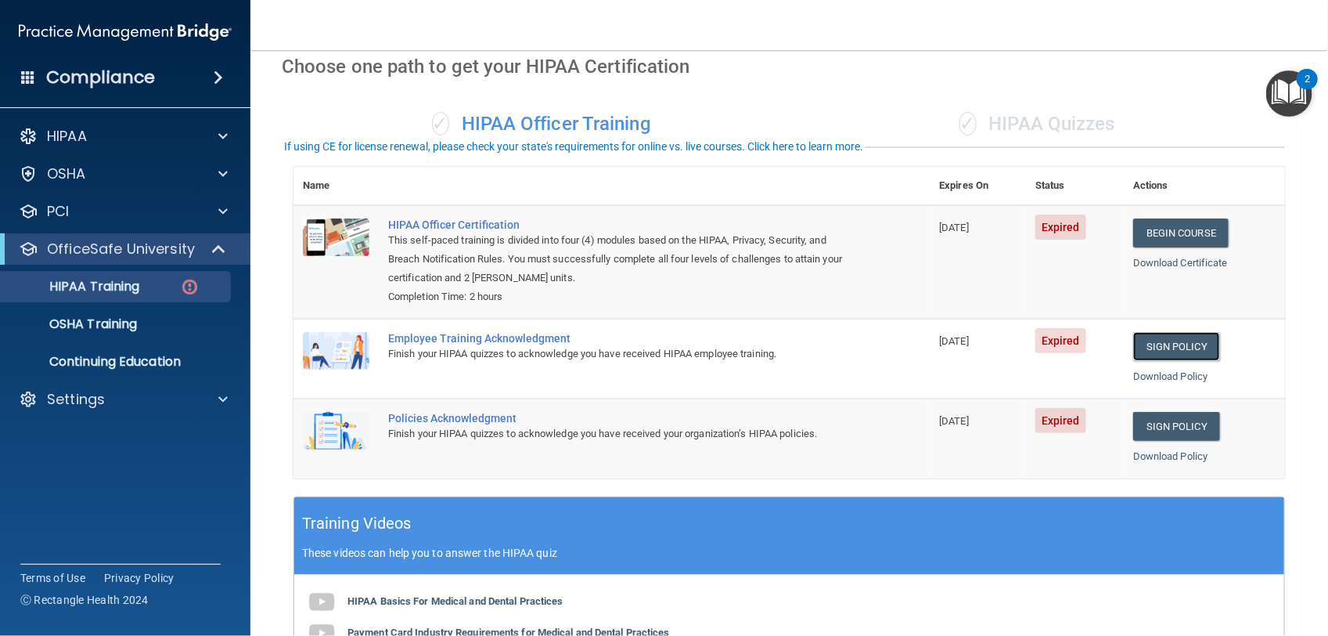
scroll to position [98, 0]
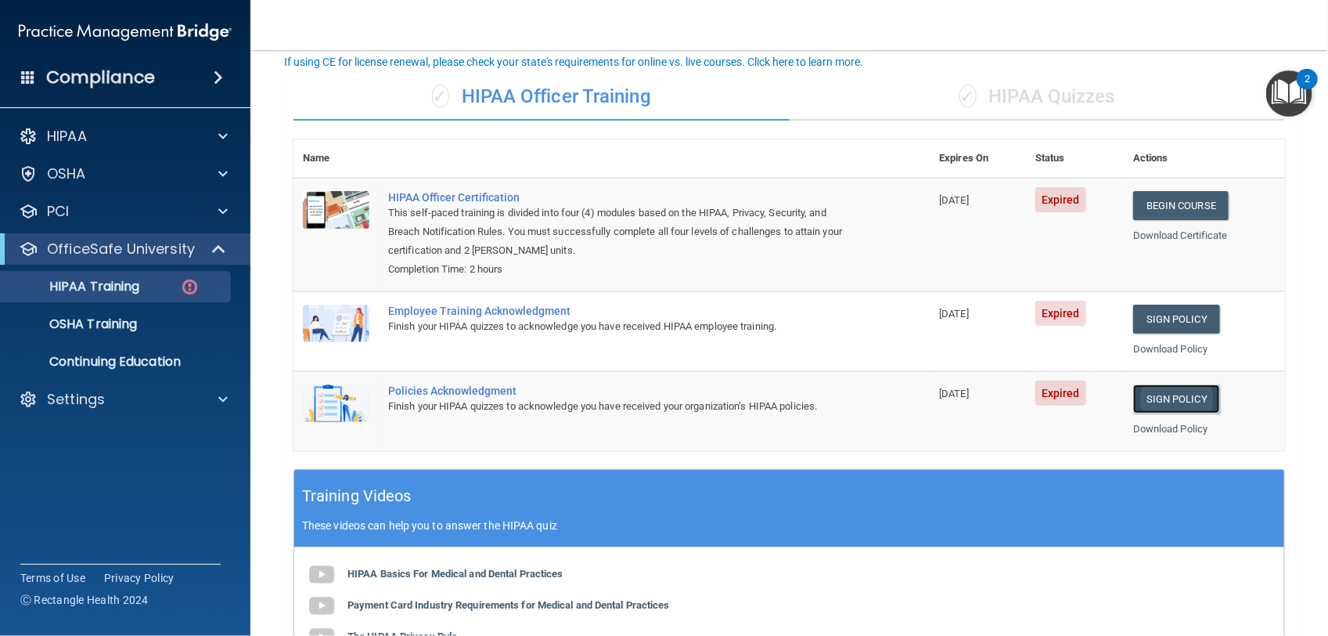
click at [1163, 397] on link "Sign Policy" at bounding box center [1177, 398] width 87 height 29
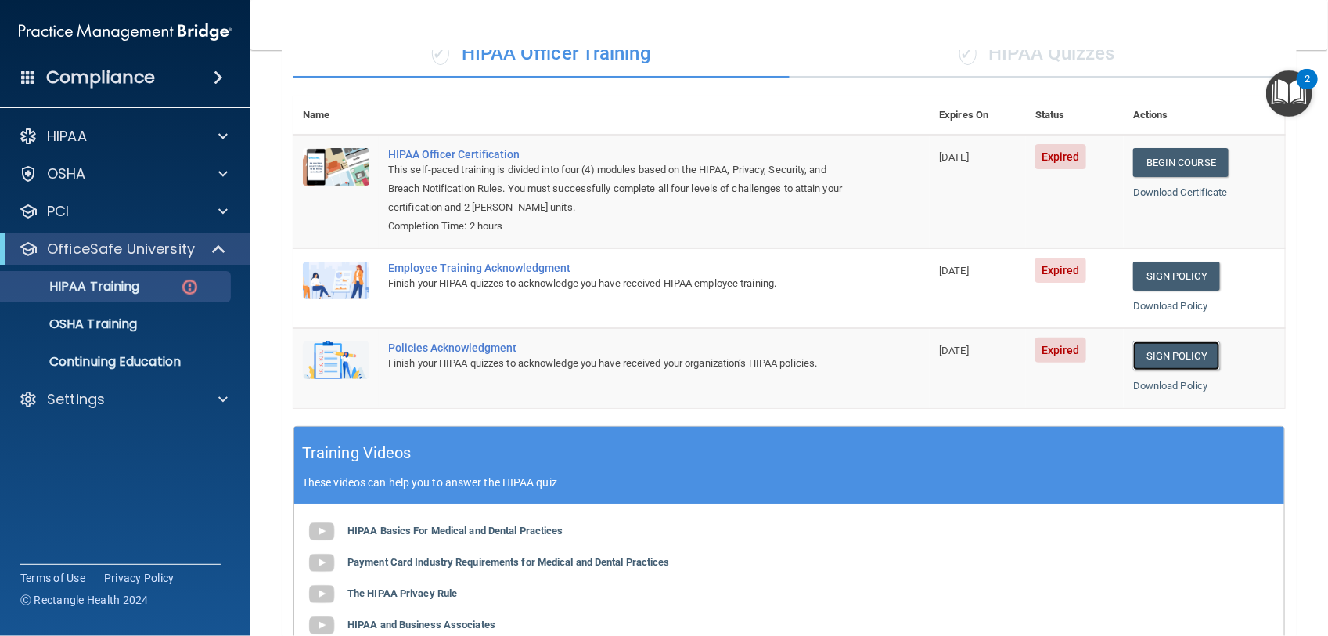
scroll to position [0, 0]
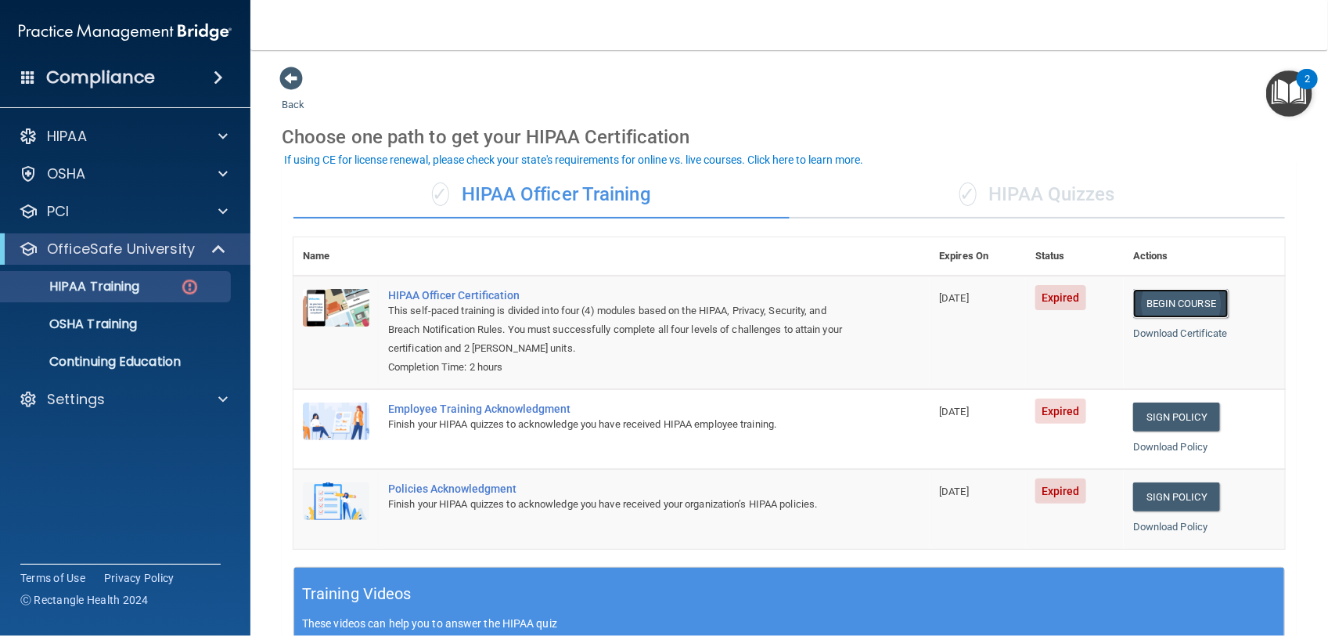
click at [1161, 304] on link "Begin Course" at bounding box center [1182, 303] width 96 height 29
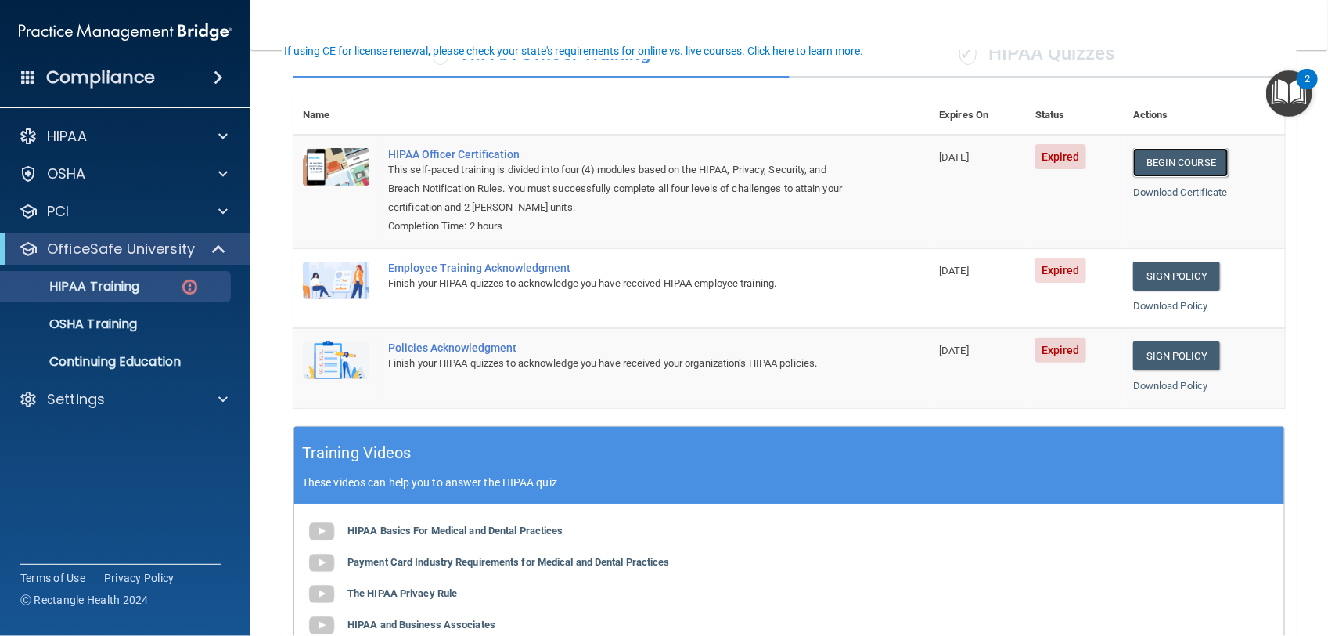
scroll to position [98, 0]
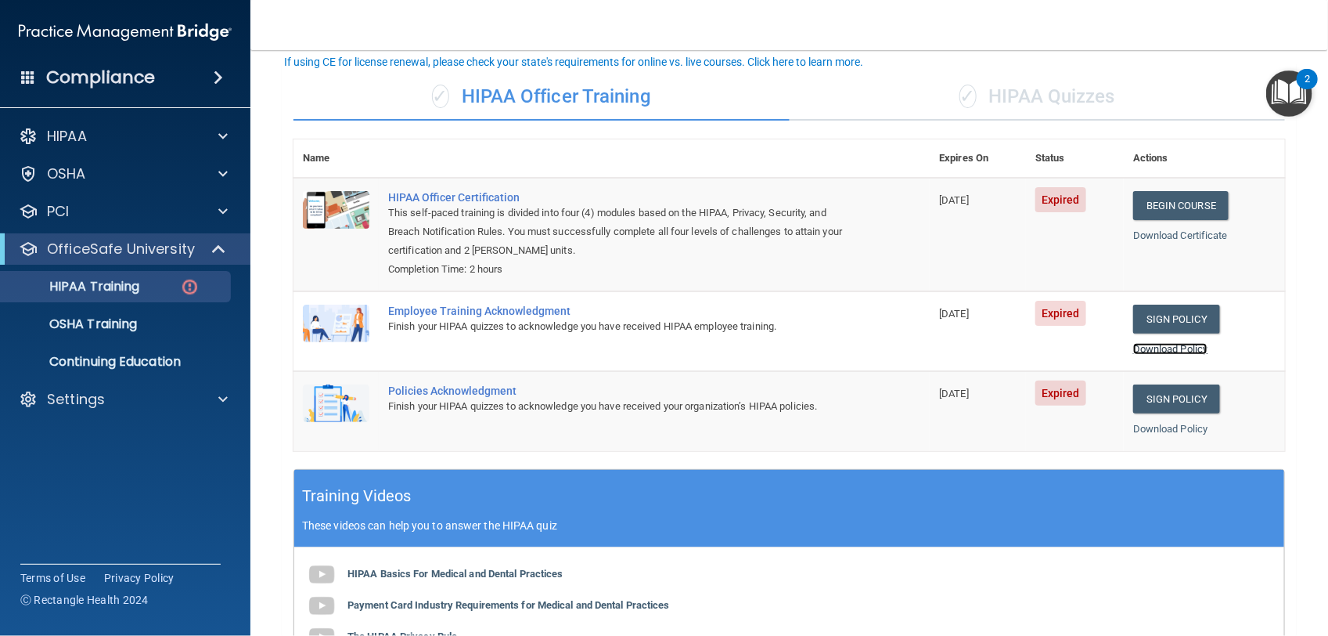
click at [1160, 343] on link "Download Policy" at bounding box center [1171, 349] width 75 height 12
click at [1165, 423] on link "Download Policy" at bounding box center [1171, 429] width 75 height 12
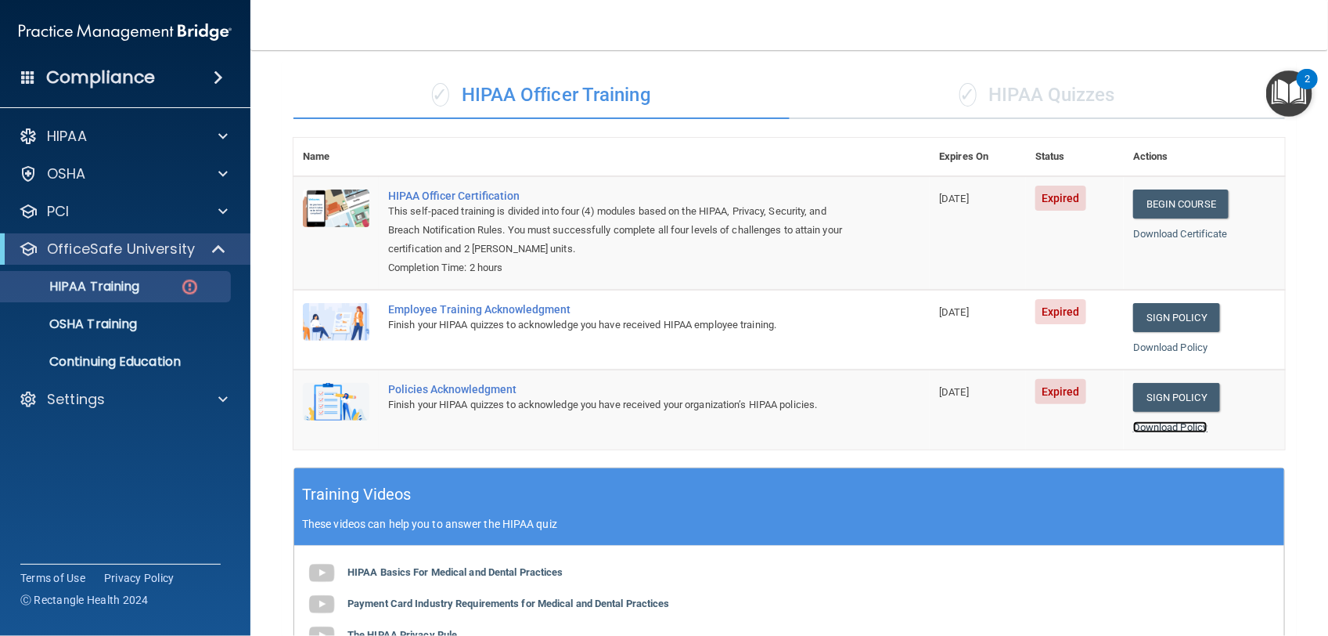
scroll to position [0, 0]
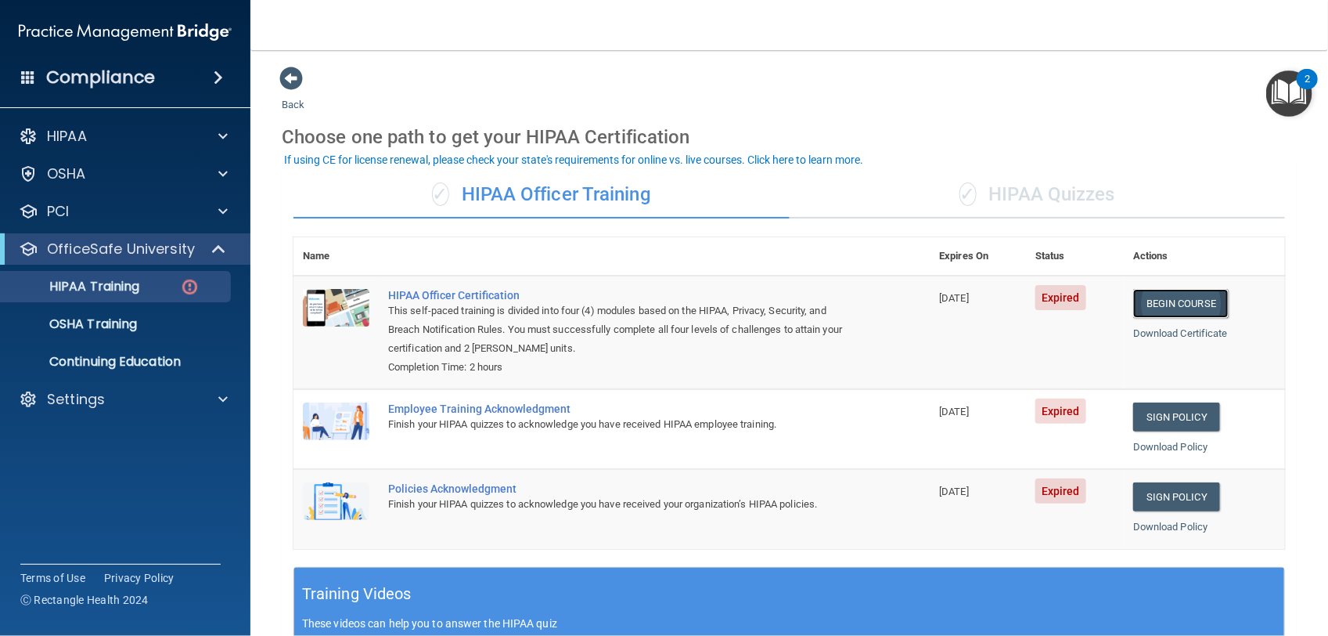
click at [1135, 302] on link "Begin Course" at bounding box center [1182, 303] width 96 height 29
click at [294, 75] on span at bounding box center [290, 78] width 23 height 23
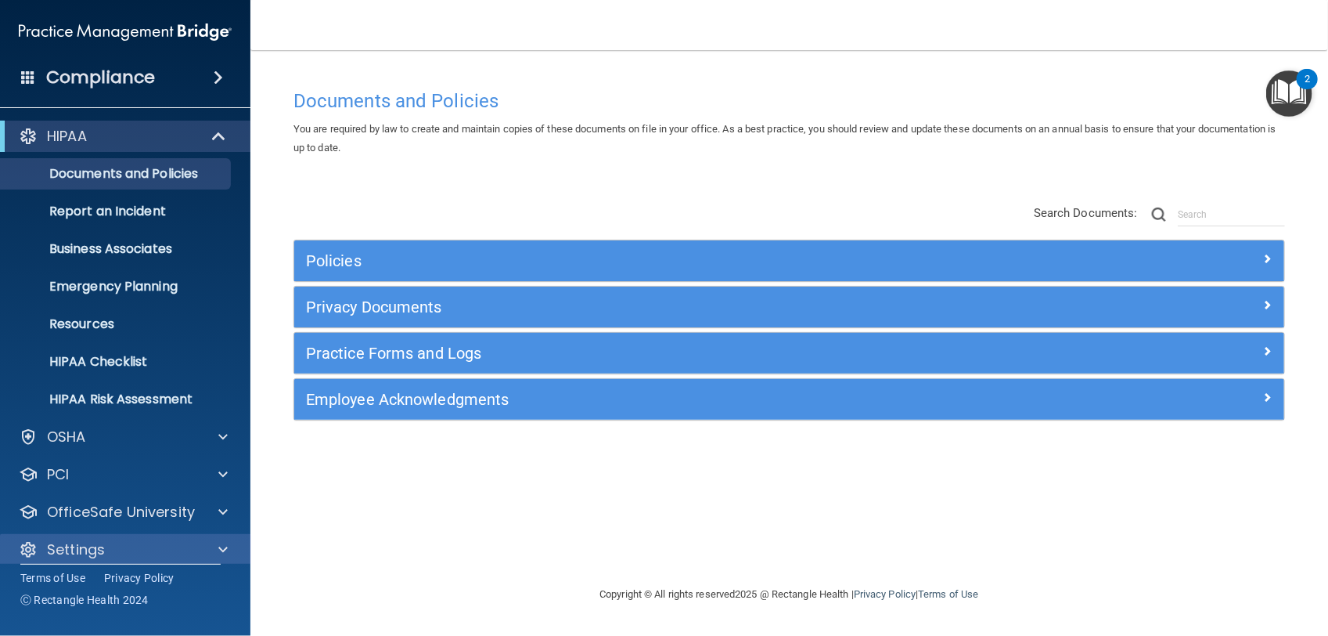
scroll to position [13, 0]
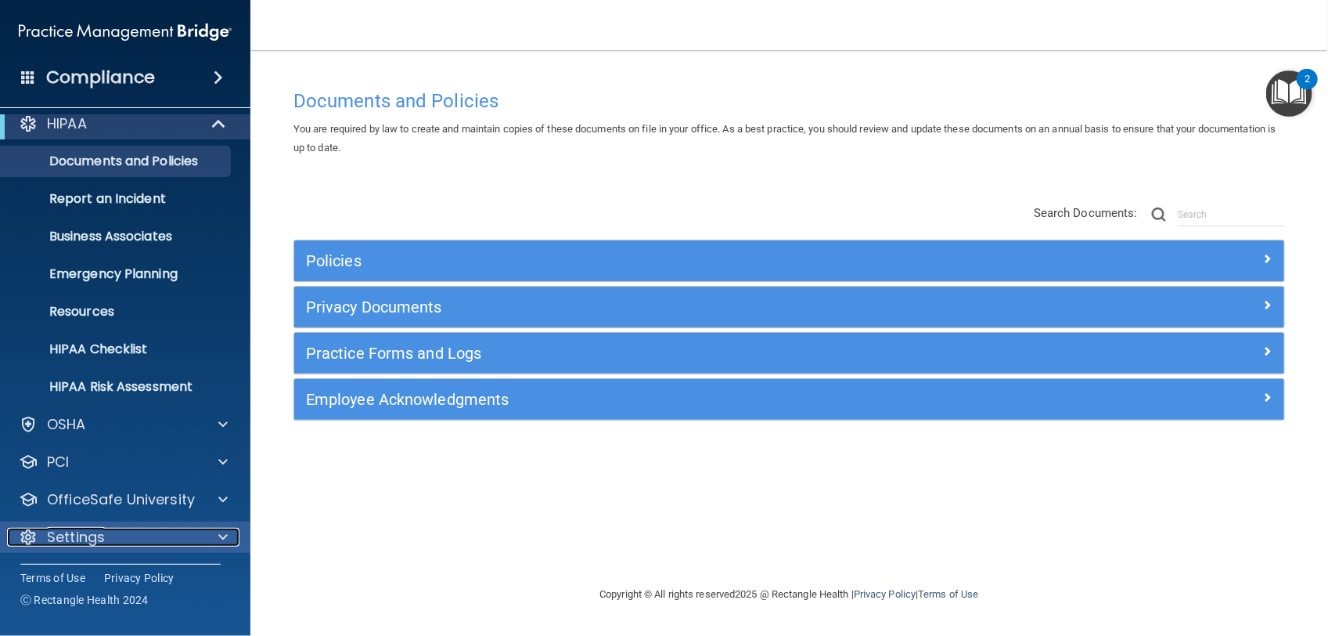
click at [131, 533] on div "Settings" at bounding box center [104, 537] width 194 height 19
click at [217, 533] on div at bounding box center [220, 537] width 39 height 19
click at [150, 541] on div "Settings" at bounding box center [104, 537] width 194 height 19
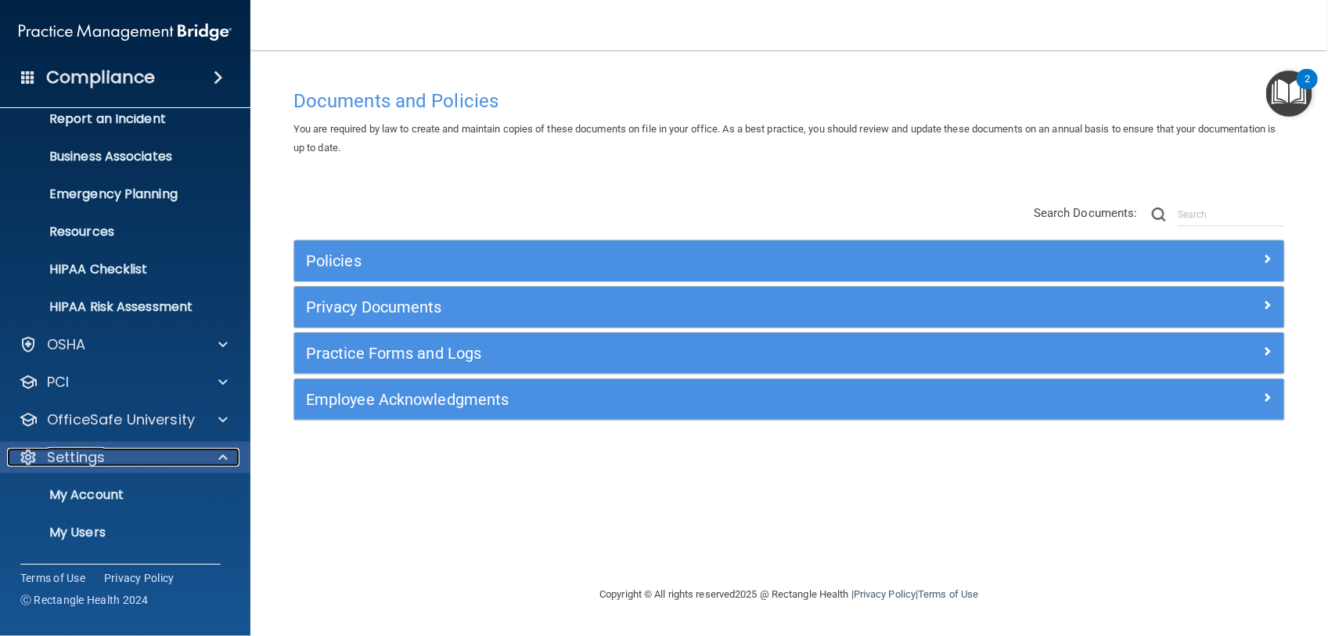
scroll to position [163, 0]
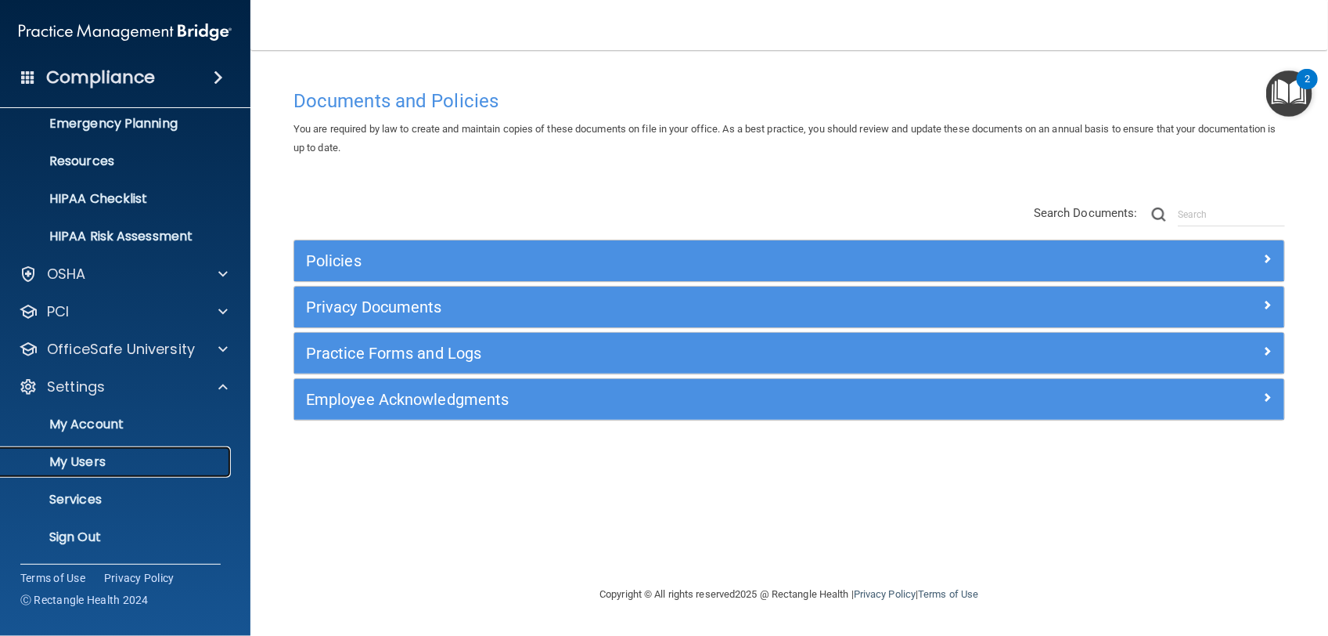
click at [102, 460] on p "My Users" at bounding box center [117, 462] width 214 height 16
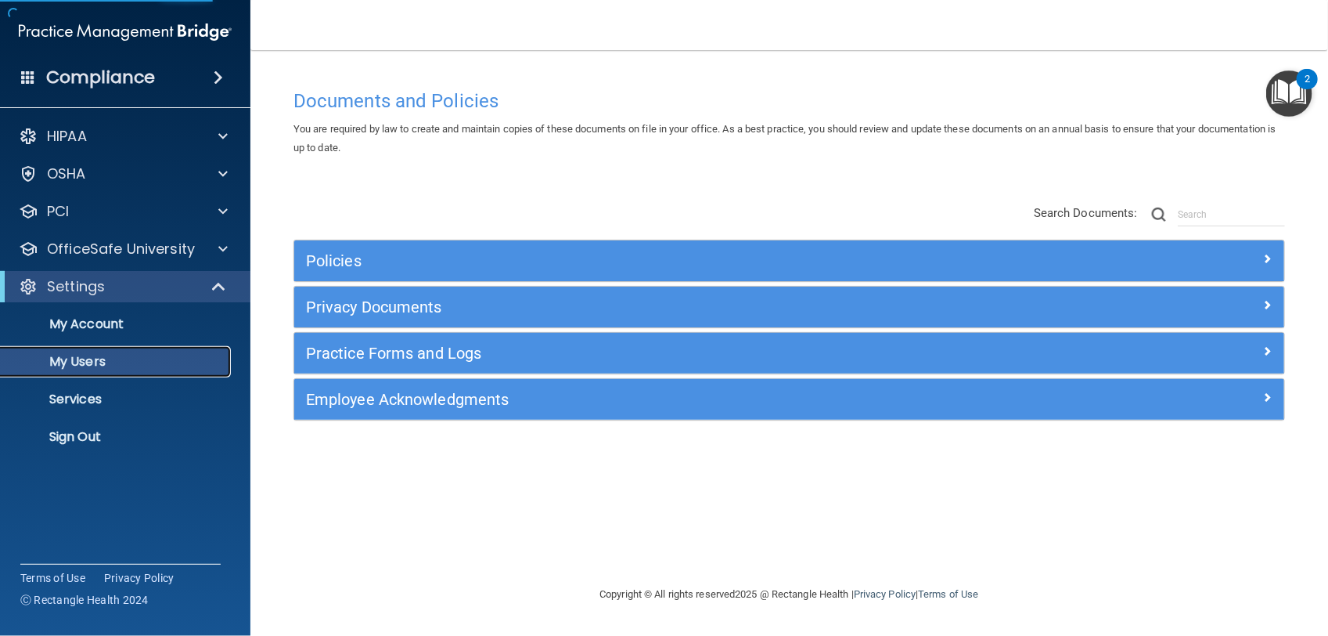
select select "20"
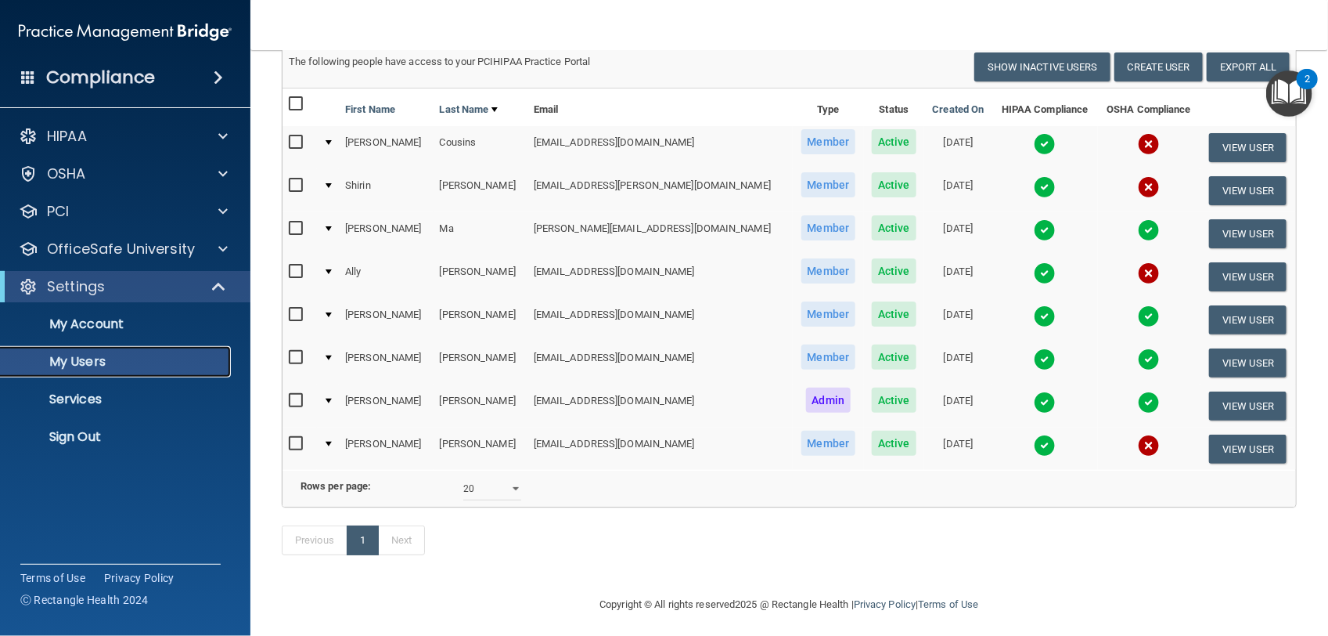
scroll to position [49, 0]
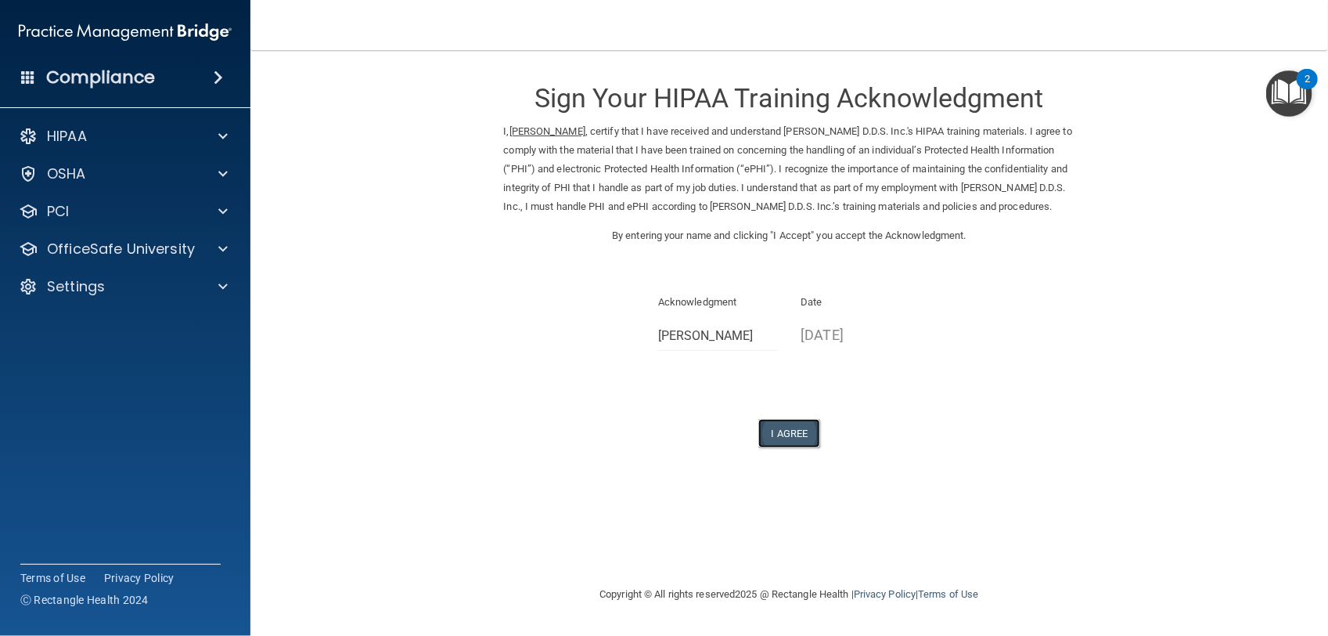
click at [784, 448] on button "I Agree" at bounding box center [790, 433] width 63 height 29
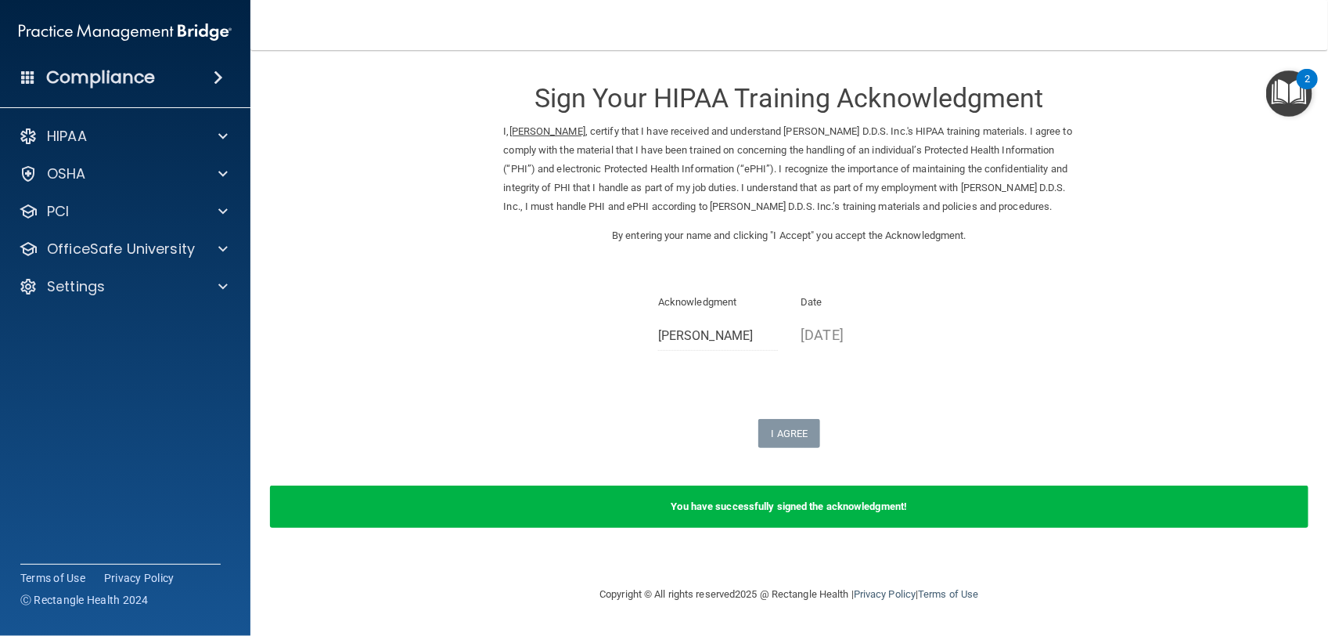
click at [1292, 79] on img "Open Resource Center, 2 new notifications" at bounding box center [1290, 93] width 46 height 46
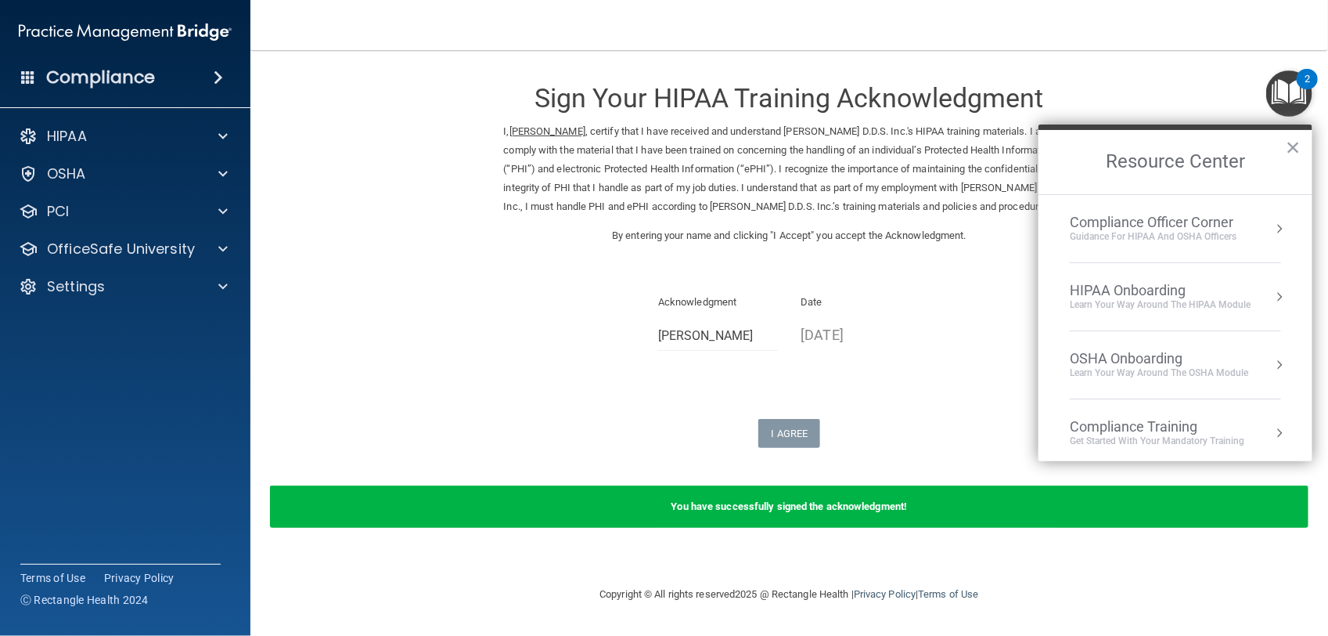
click at [1114, 90] on form "Sign Your HIPAA Training Acknowledgment I, [PERSON_NAME] , certify that I have …" at bounding box center [789, 306] width 1015 height 481
click at [608, 416] on div "Sign Your HIPAA Training Acknowledgment I, [PERSON_NAME] , certify that I have …" at bounding box center [789, 257] width 571 height 382
click at [1090, 218] on div "Compliance Officer Corner" at bounding box center [1153, 222] width 167 height 17
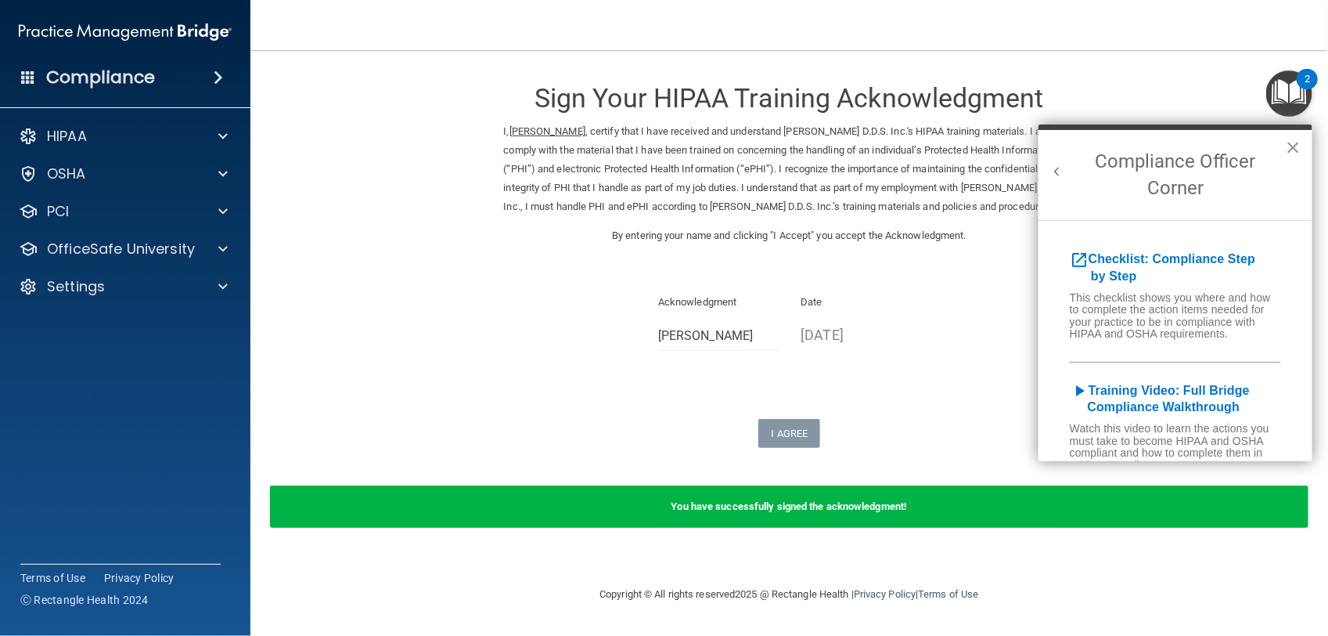
click at [1289, 138] on button "×" at bounding box center [1293, 147] width 15 height 25
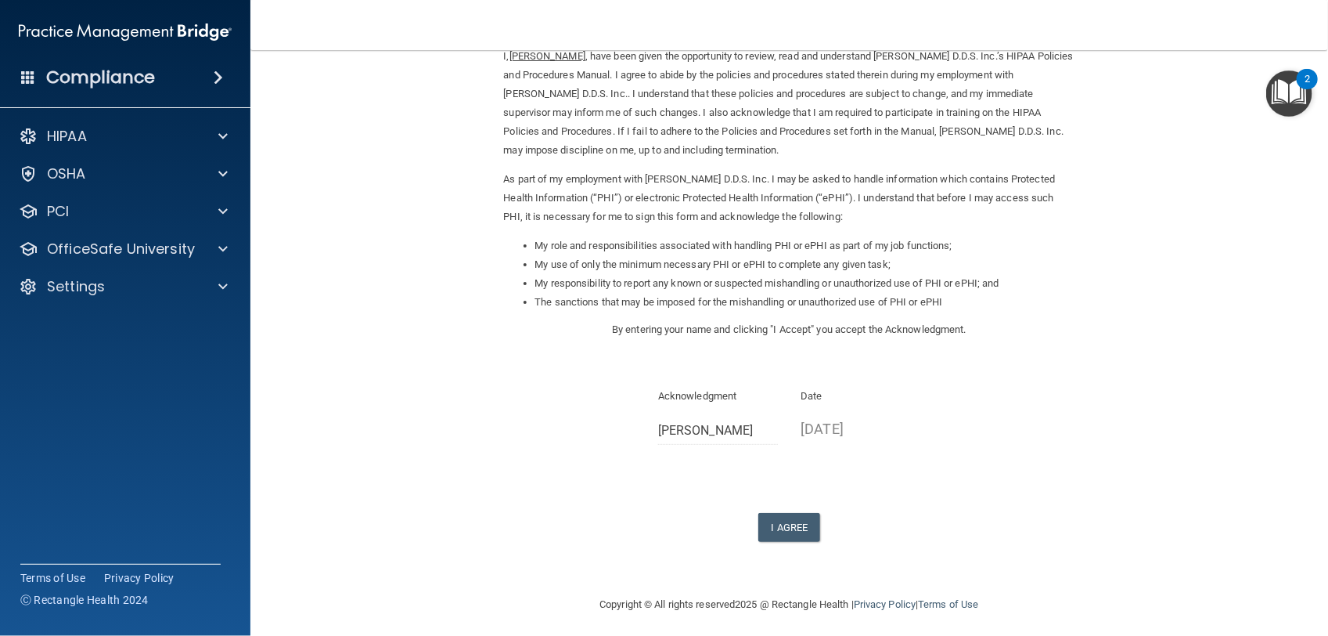
scroll to position [81, 0]
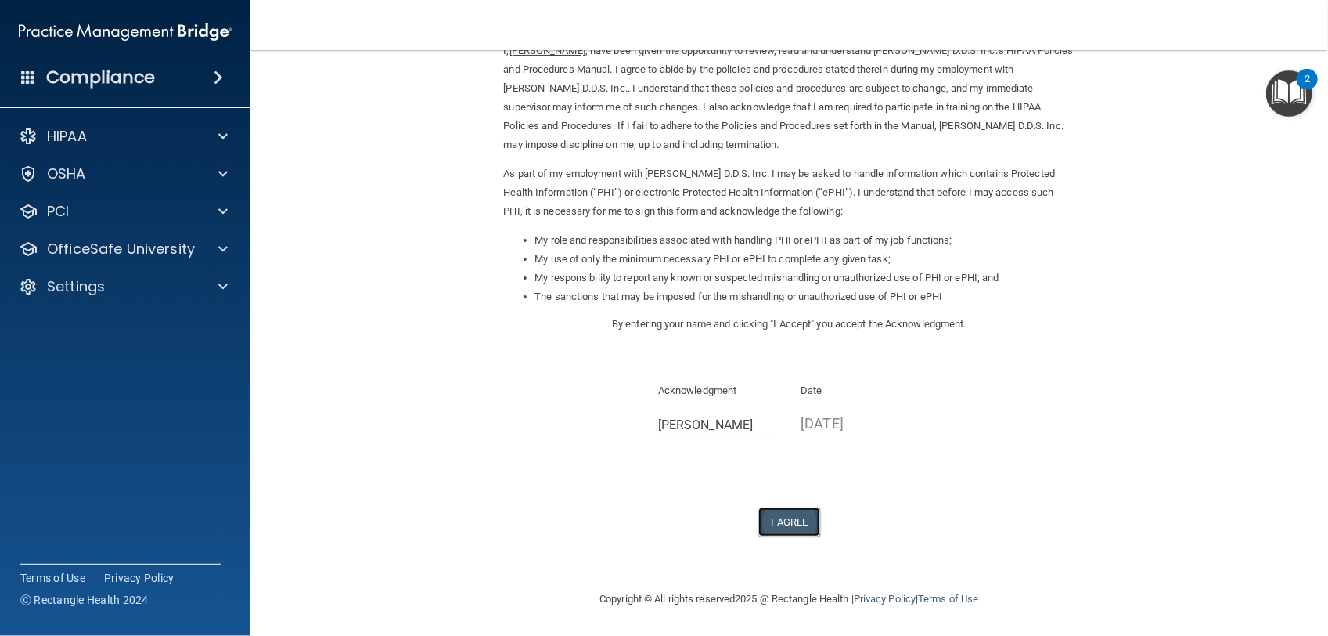
click at [766, 521] on button "I Agree" at bounding box center [790, 521] width 63 height 29
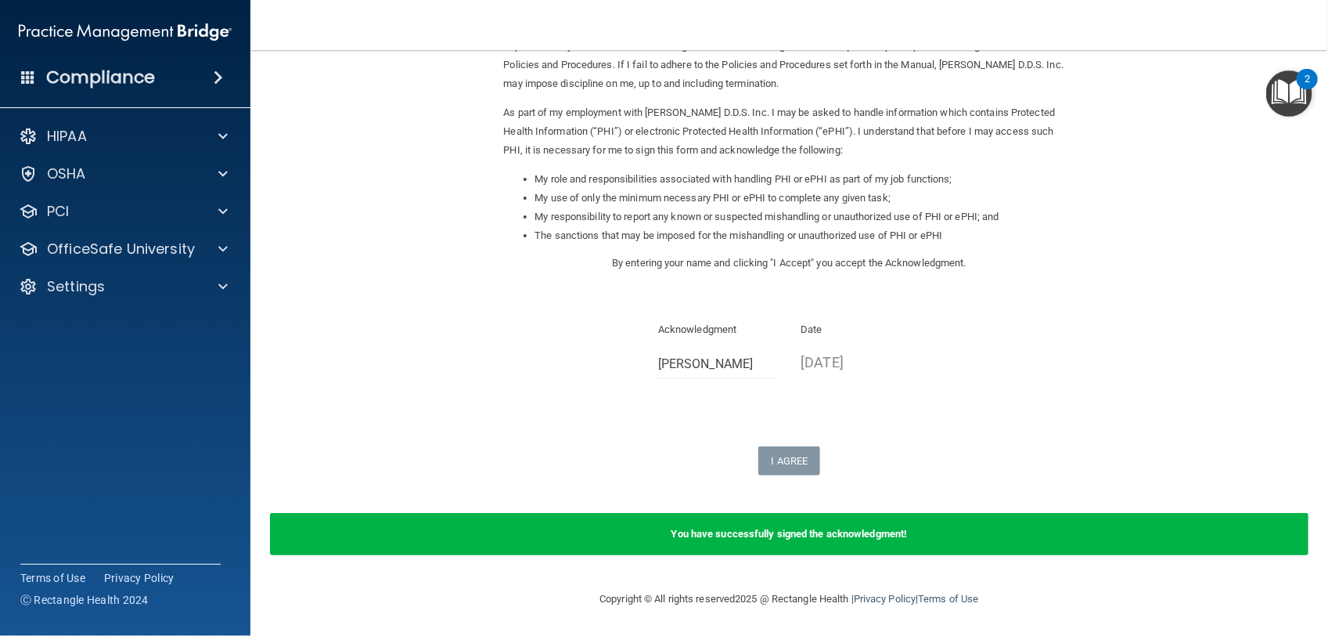
scroll to position [142, 0]
click at [934, 388] on div "Acknowledgment John Stevens Date 08/18/2025" at bounding box center [789, 354] width 571 height 70
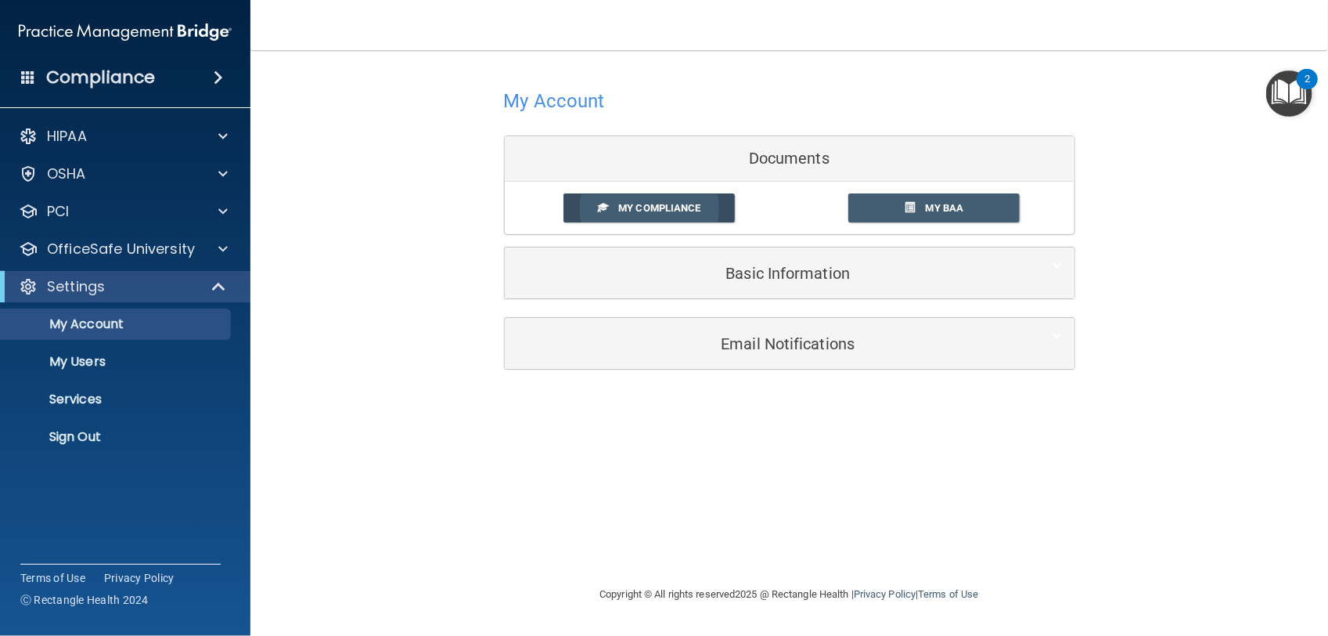
click at [705, 213] on link "My Compliance" at bounding box center [649, 207] width 171 height 29
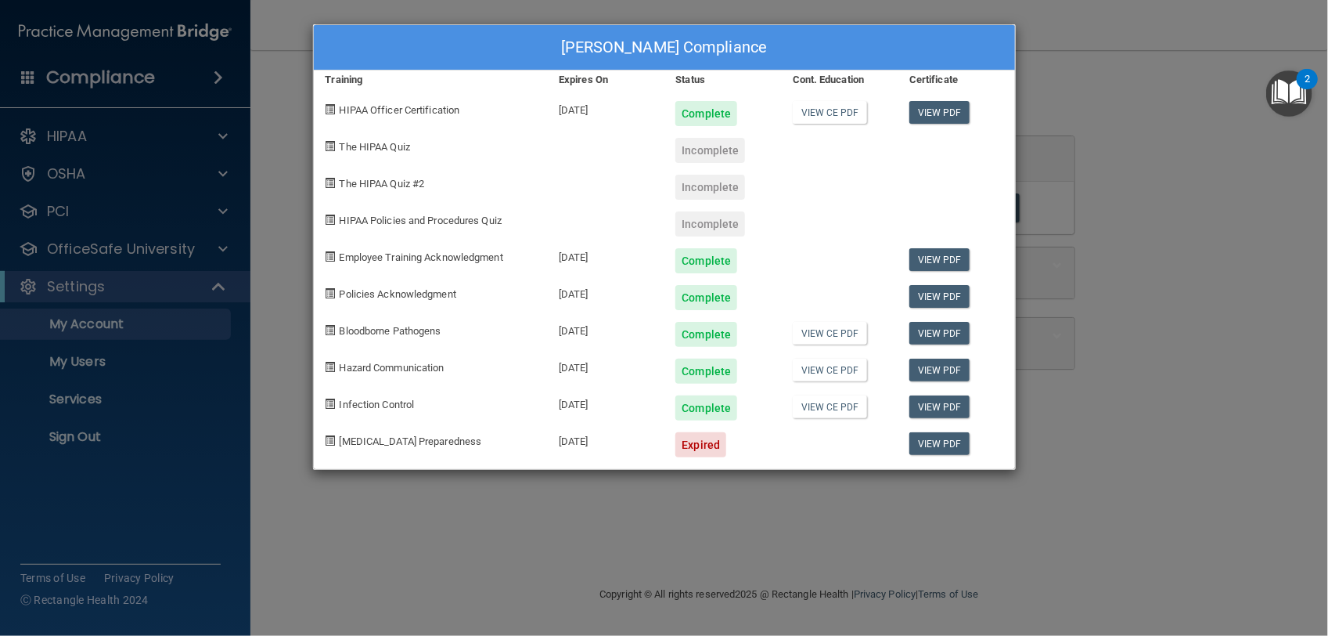
click at [683, 160] on div "Incomplete" at bounding box center [711, 150] width 70 height 25
click at [840, 115] on link "View CE PDF" at bounding box center [830, 112] width 74 height 23
click at [713, 150] on div "Incomplete" at bounding box center [711, 150] width 70 height 25
click at [711, 159] on div "Incomplete" at bounding box center [711, 150] width 70 height 25
click at [330, 143] on span at bounding box center [331, 146] width 10 height 10
